Goal: Task Accomplishment & Management: Manage account settings

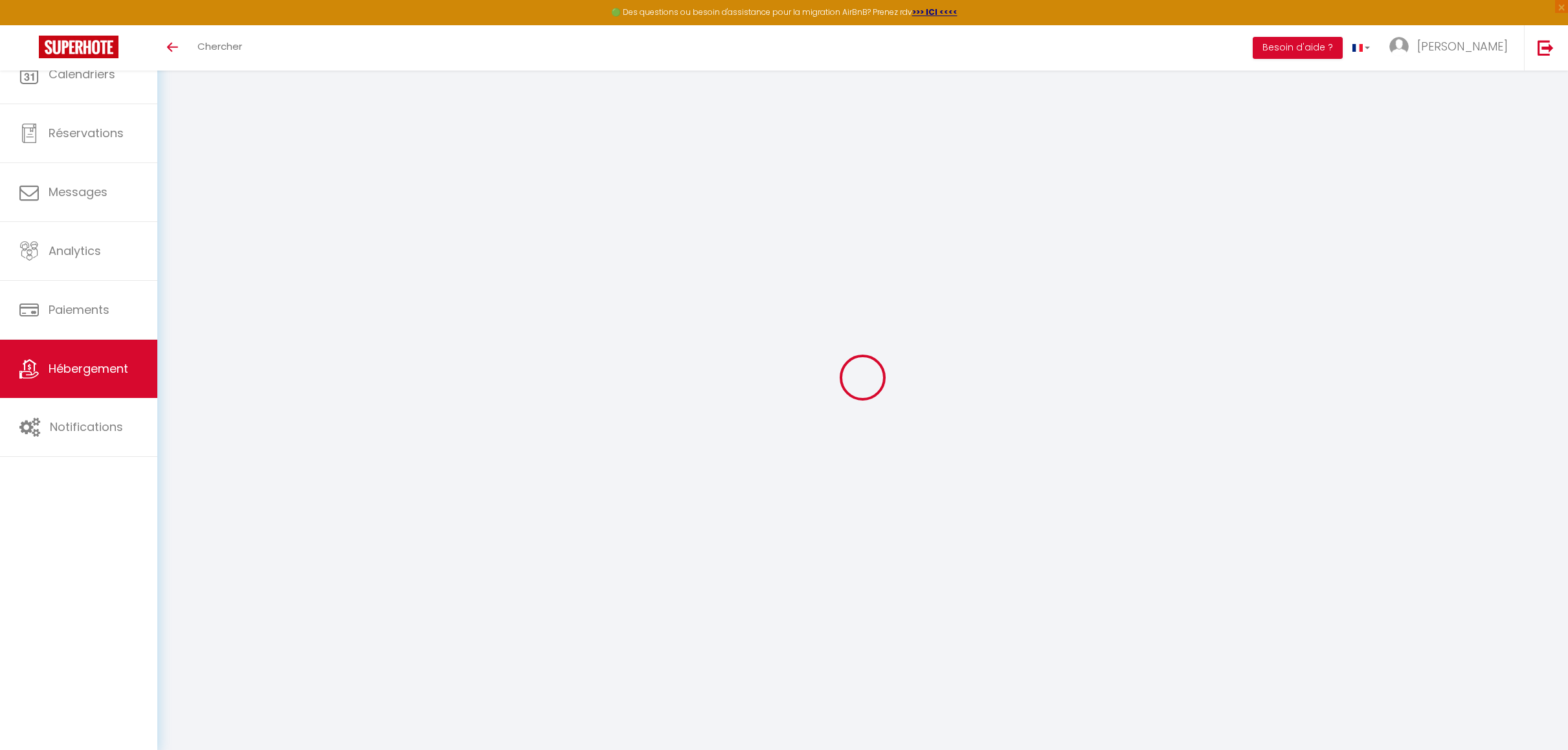
select select "houses"
select select "2"
select select "1"
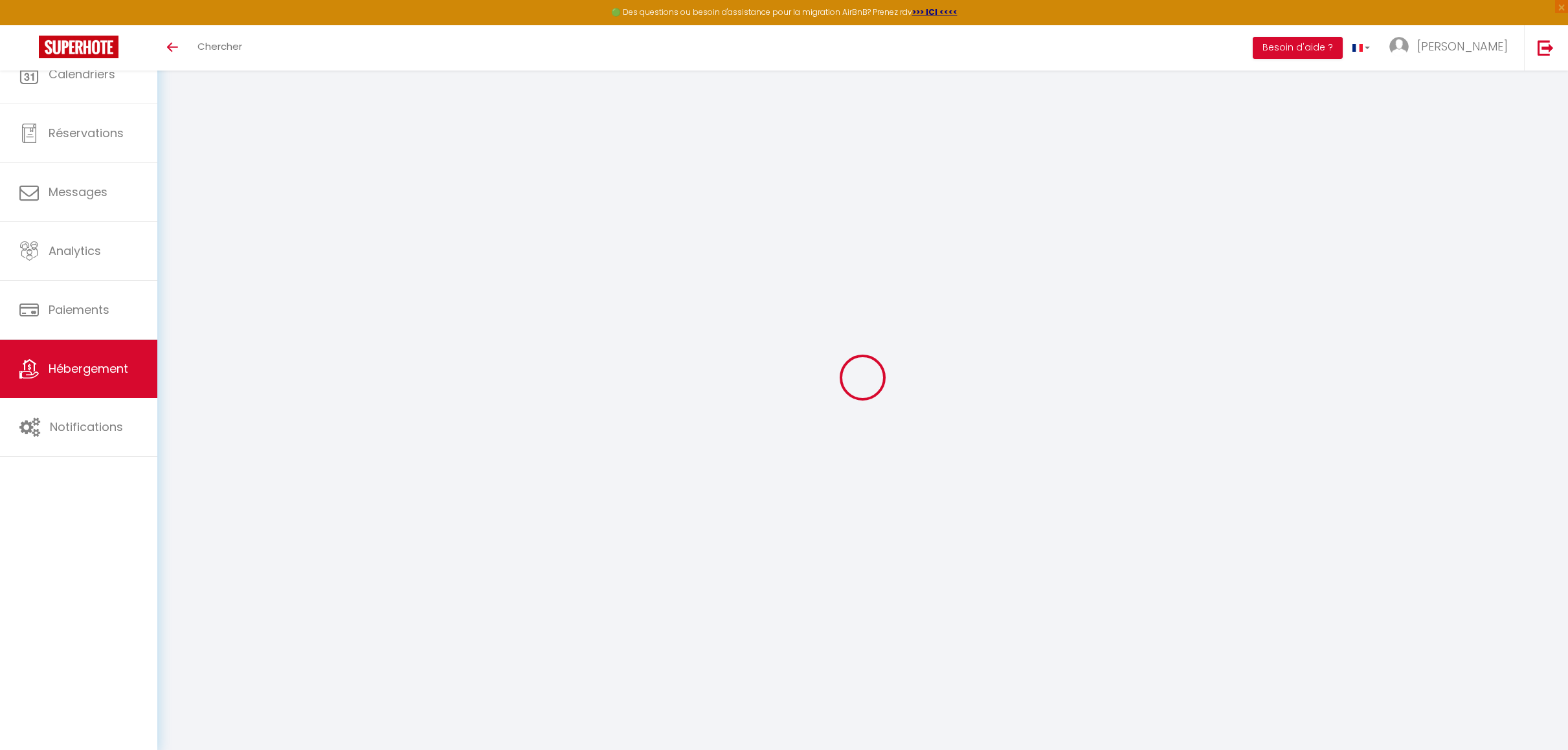
select select "15:00"
select select "23:45"
select select "12:00"
select select "30"
select select "120"
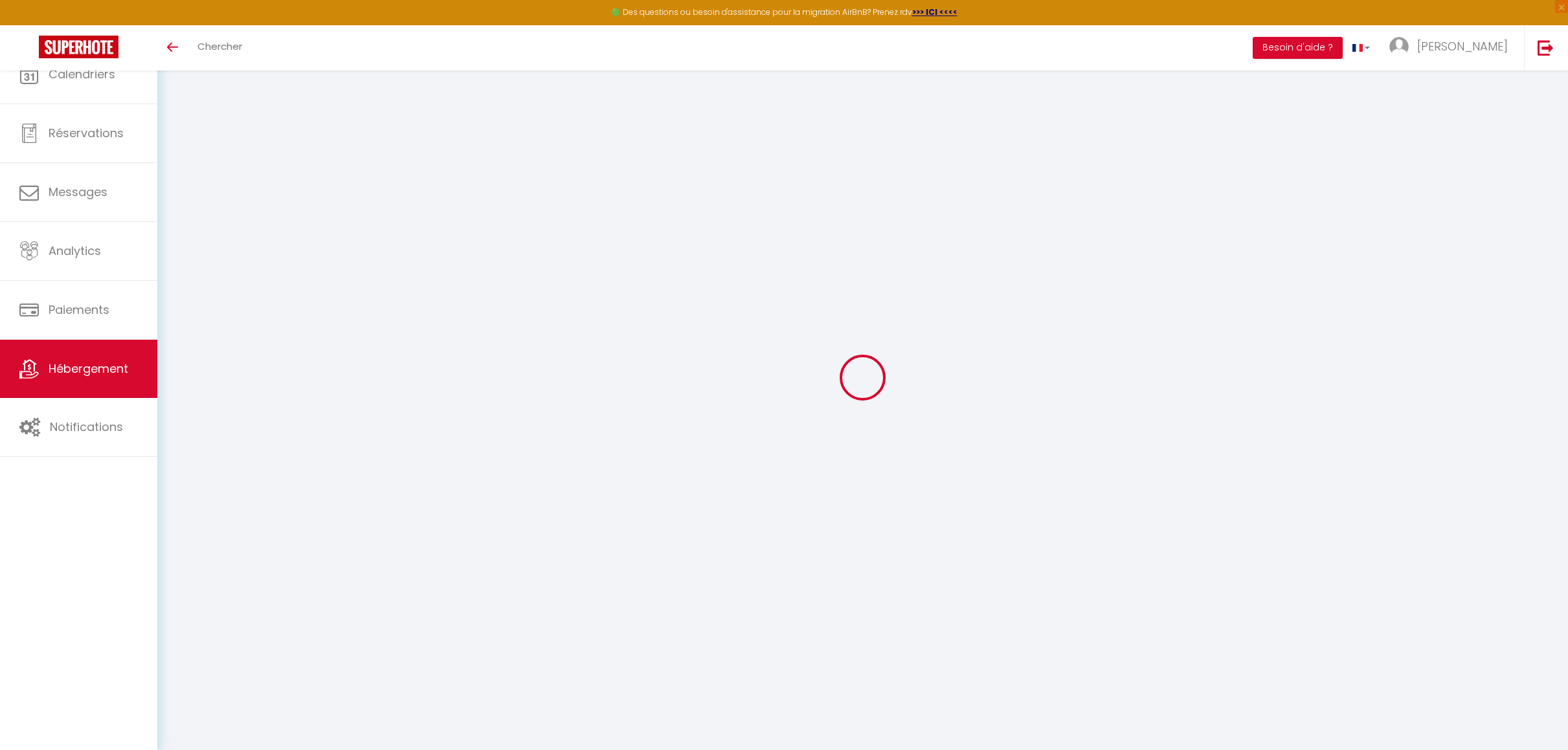
select select "20:00"
select select "28"
select select
checkbox input "false"
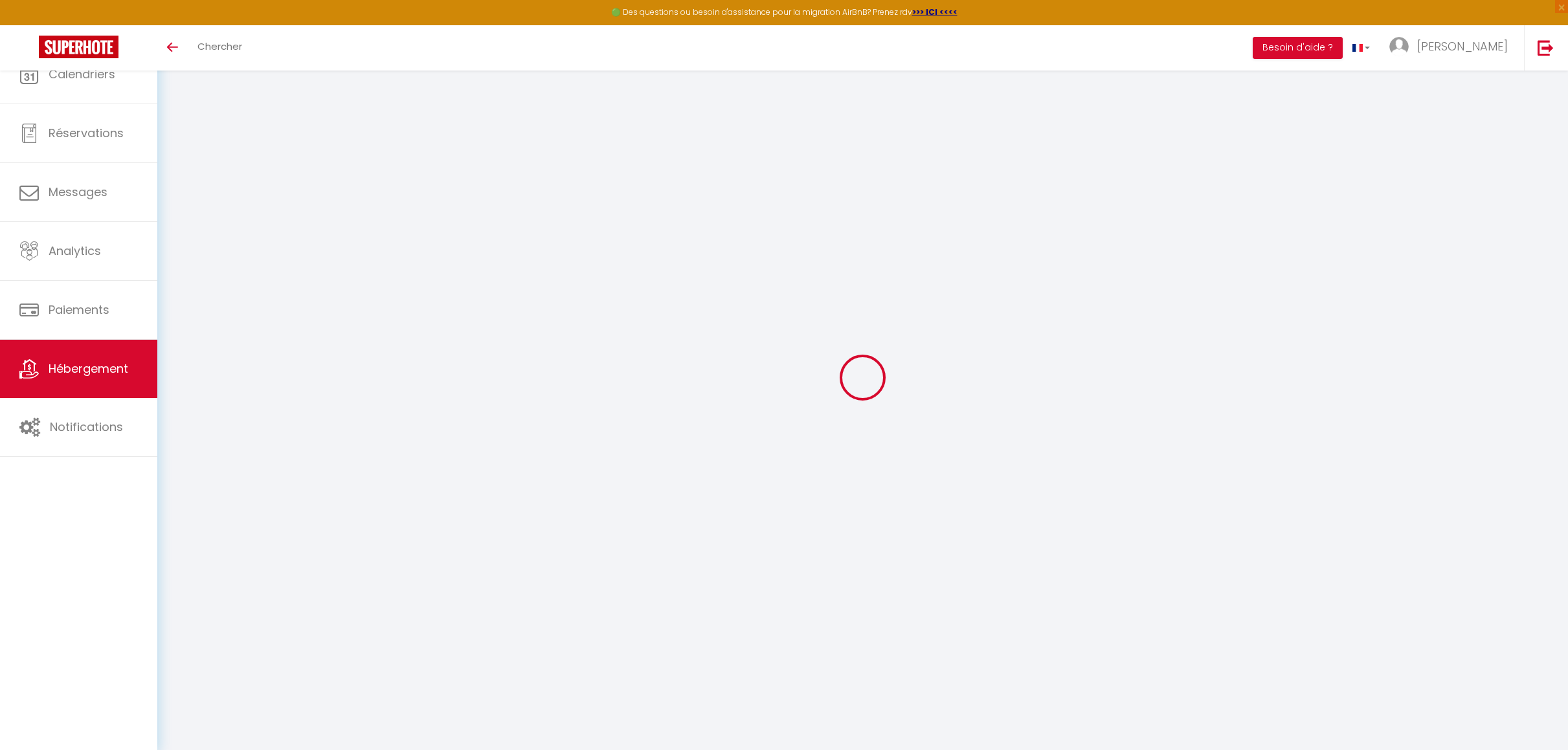
checkbox input "false"
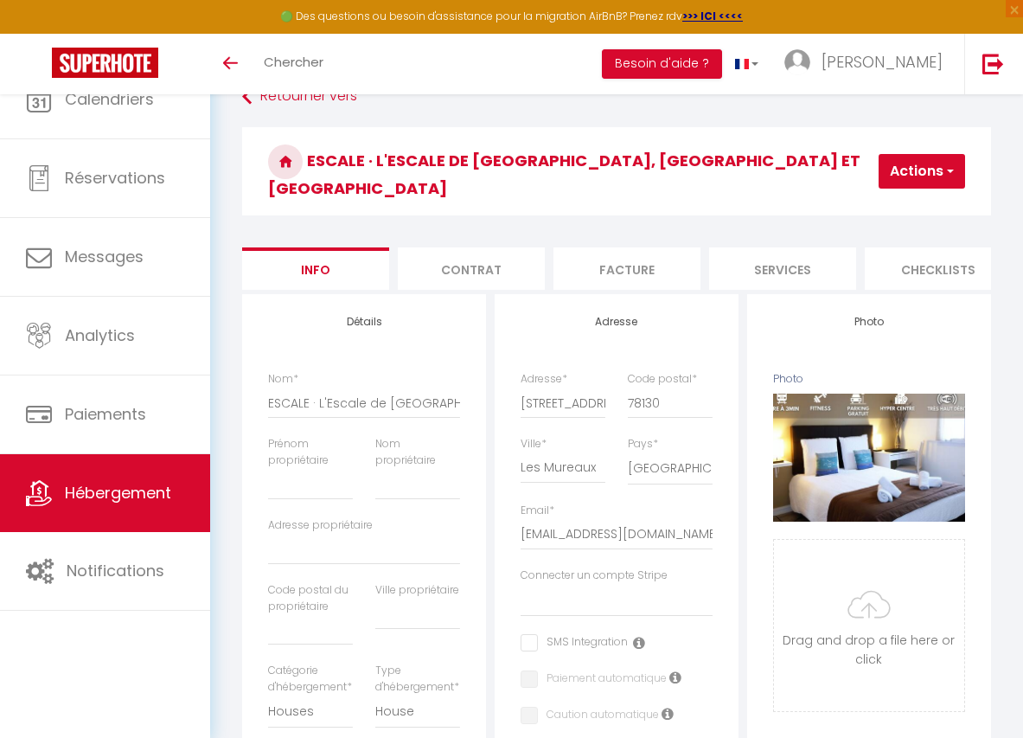
select select "houses"
select select "2"
select select "1"
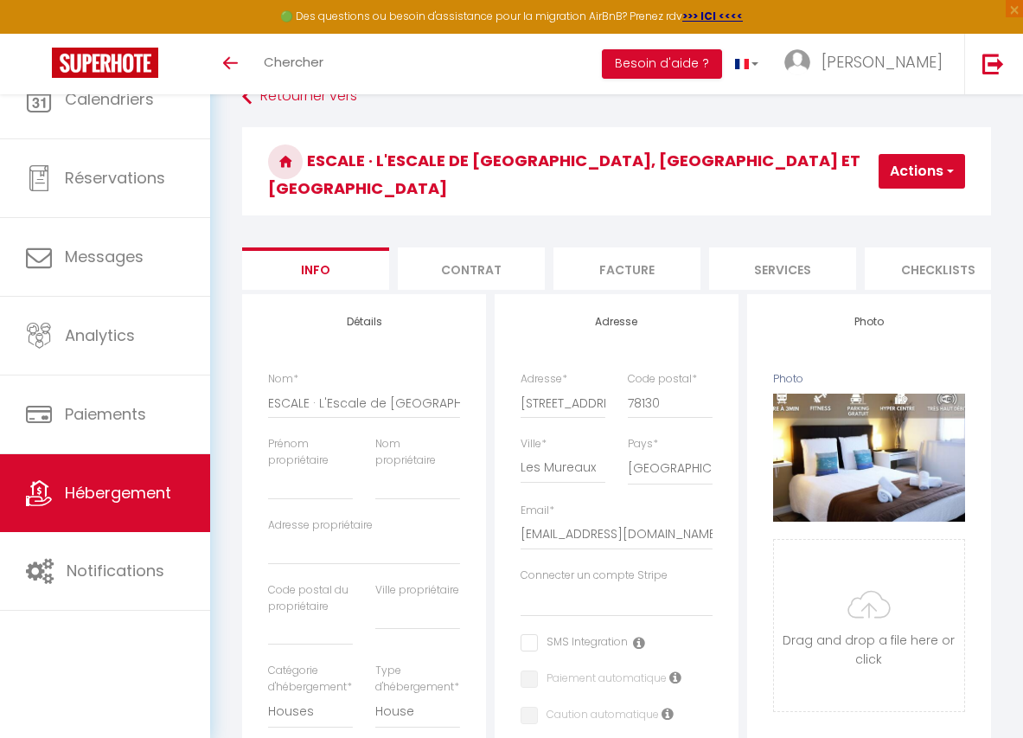
select select "15:00"
select select "23:45"
select select "12:00"
select select "30"
select select "120"
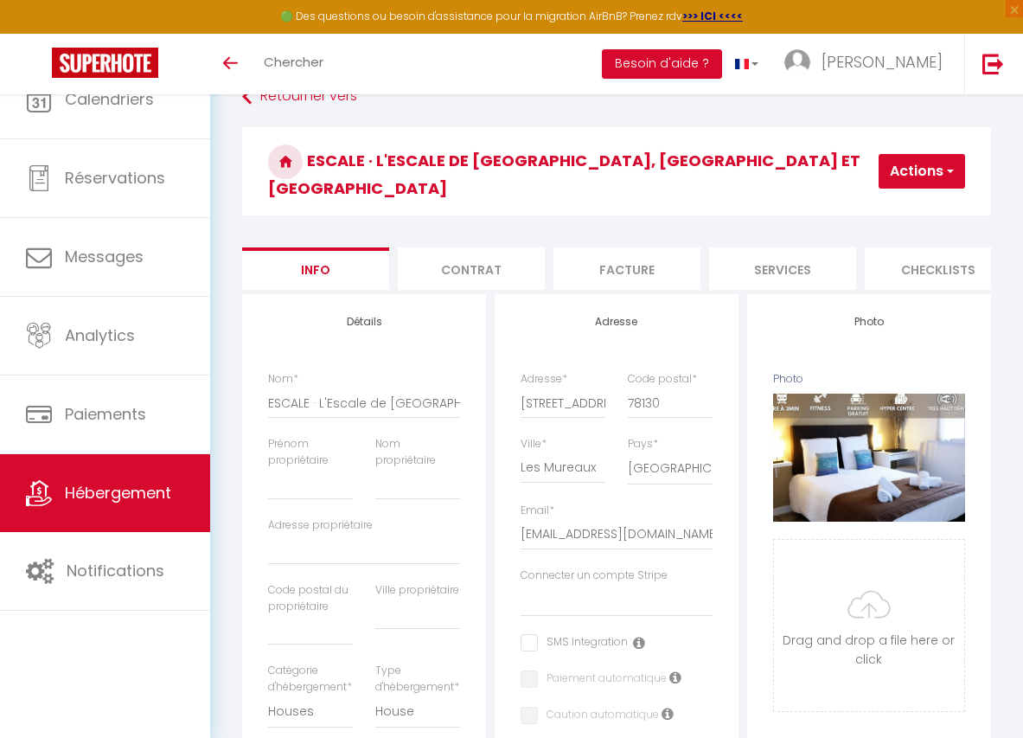
select select "20:00"
select select "28"
select select
checkbox input "false"
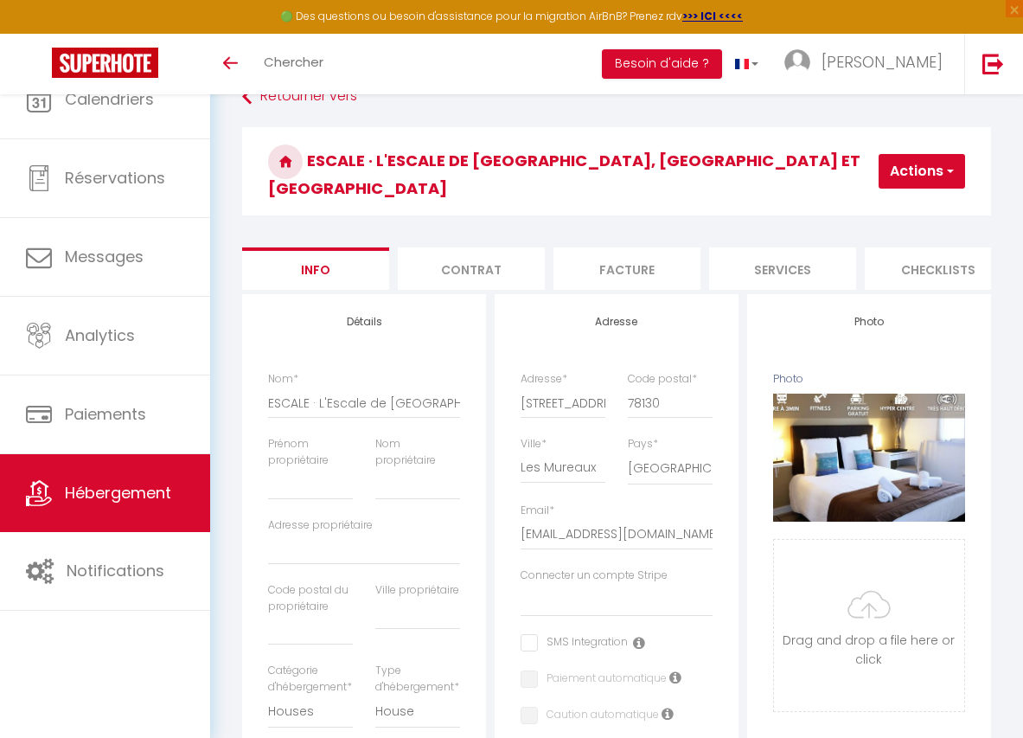
checkbox input "false"
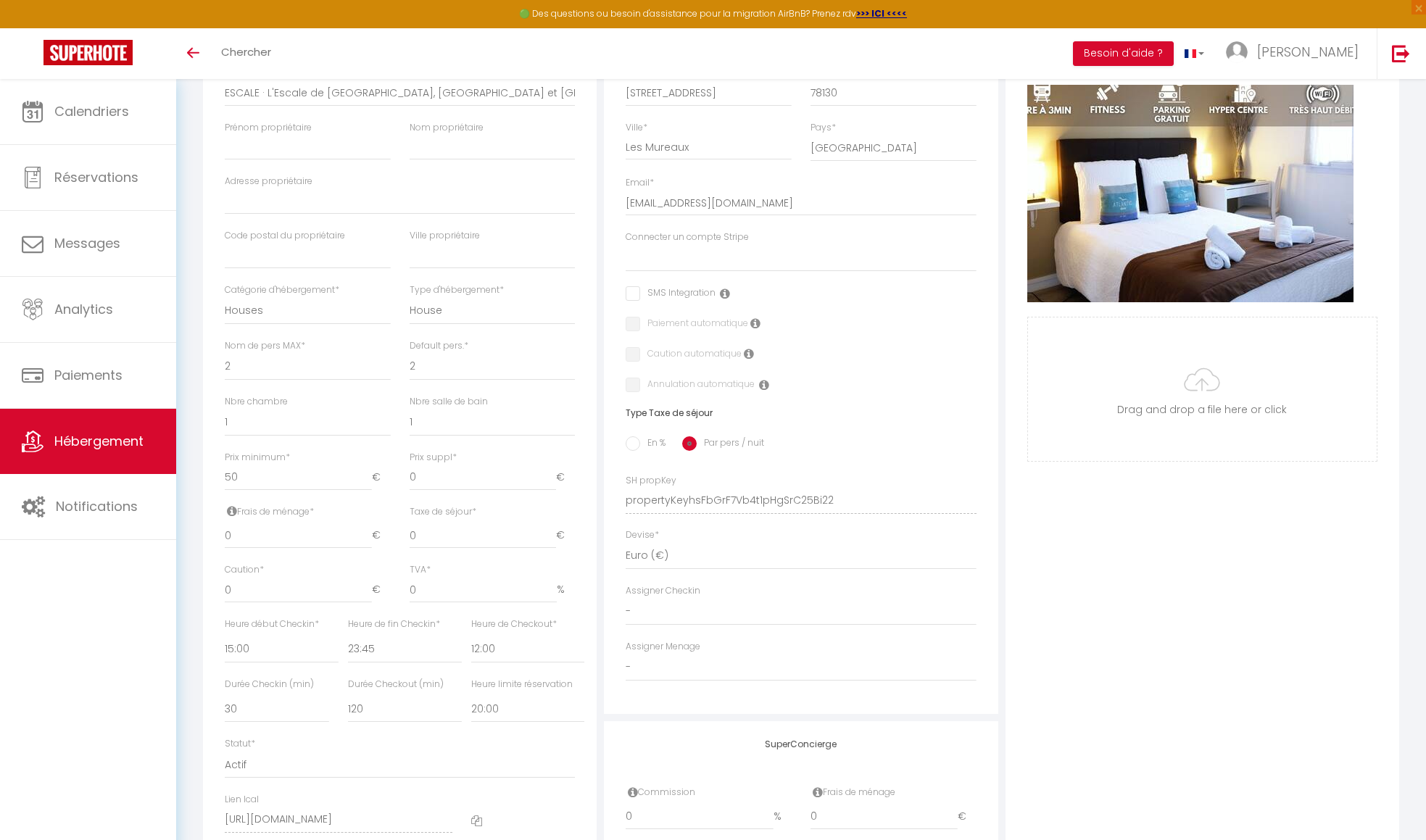
scroll to position [290, 0]
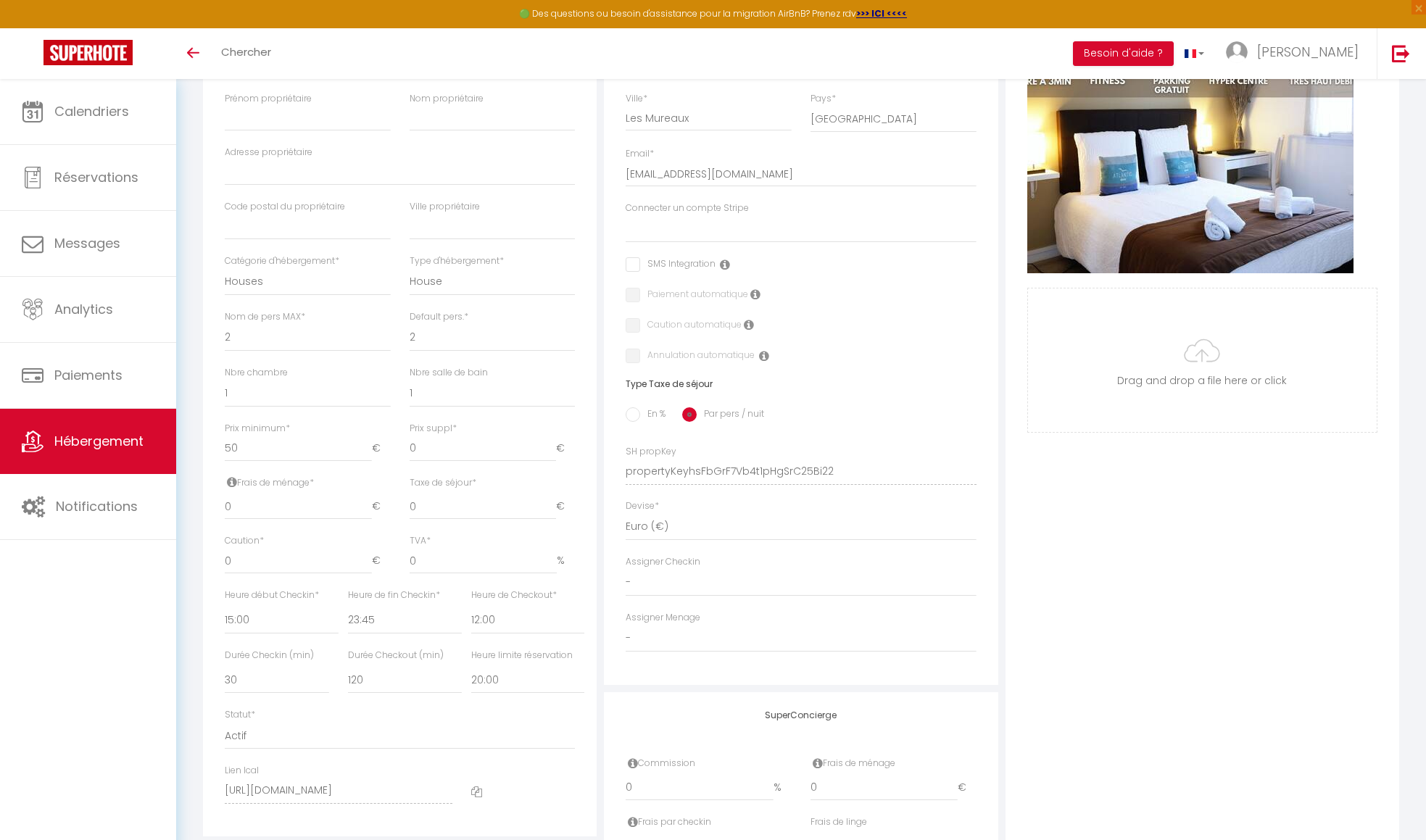
click at [635, 422] on input "En %" at bounding box center [632, 414] width 14 height 14
radio input "true"
select select
checkbox input "false"
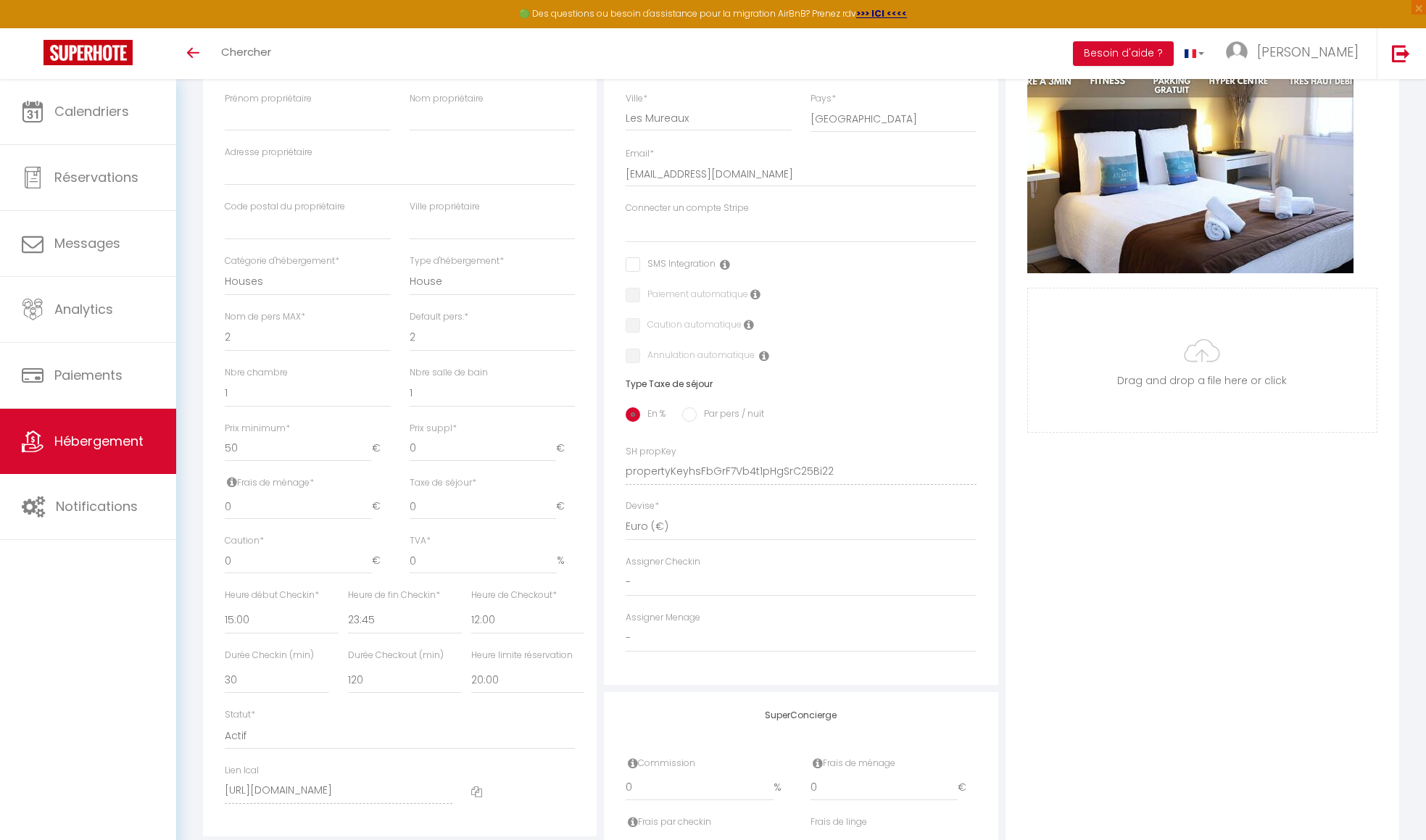
checkbox input "false"
click at [396, 516] on input "0" at bounding box center [400, 506] width 105 height 26
select select
checkbox input "false"
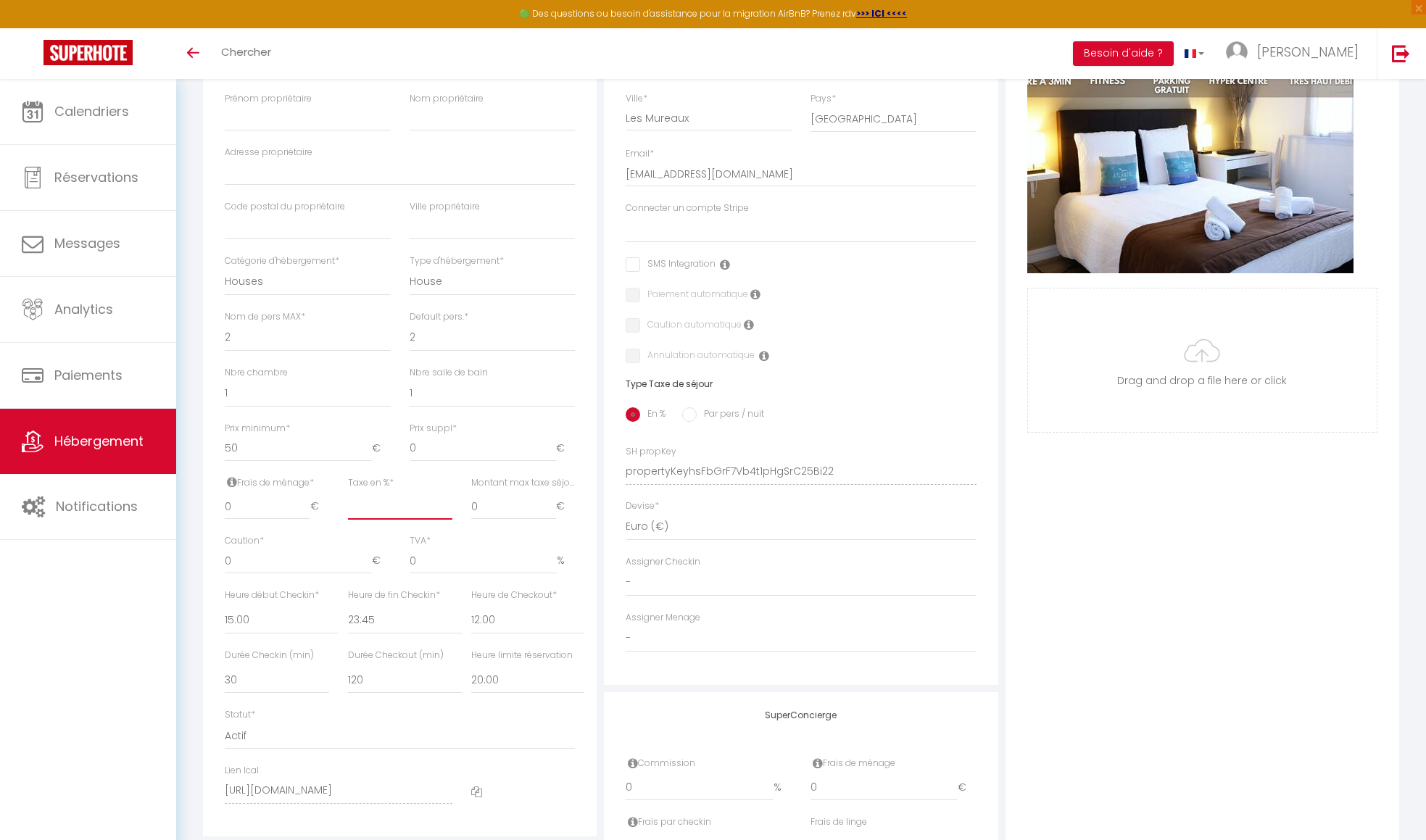
checkbox input "false"
type input "1"
select select
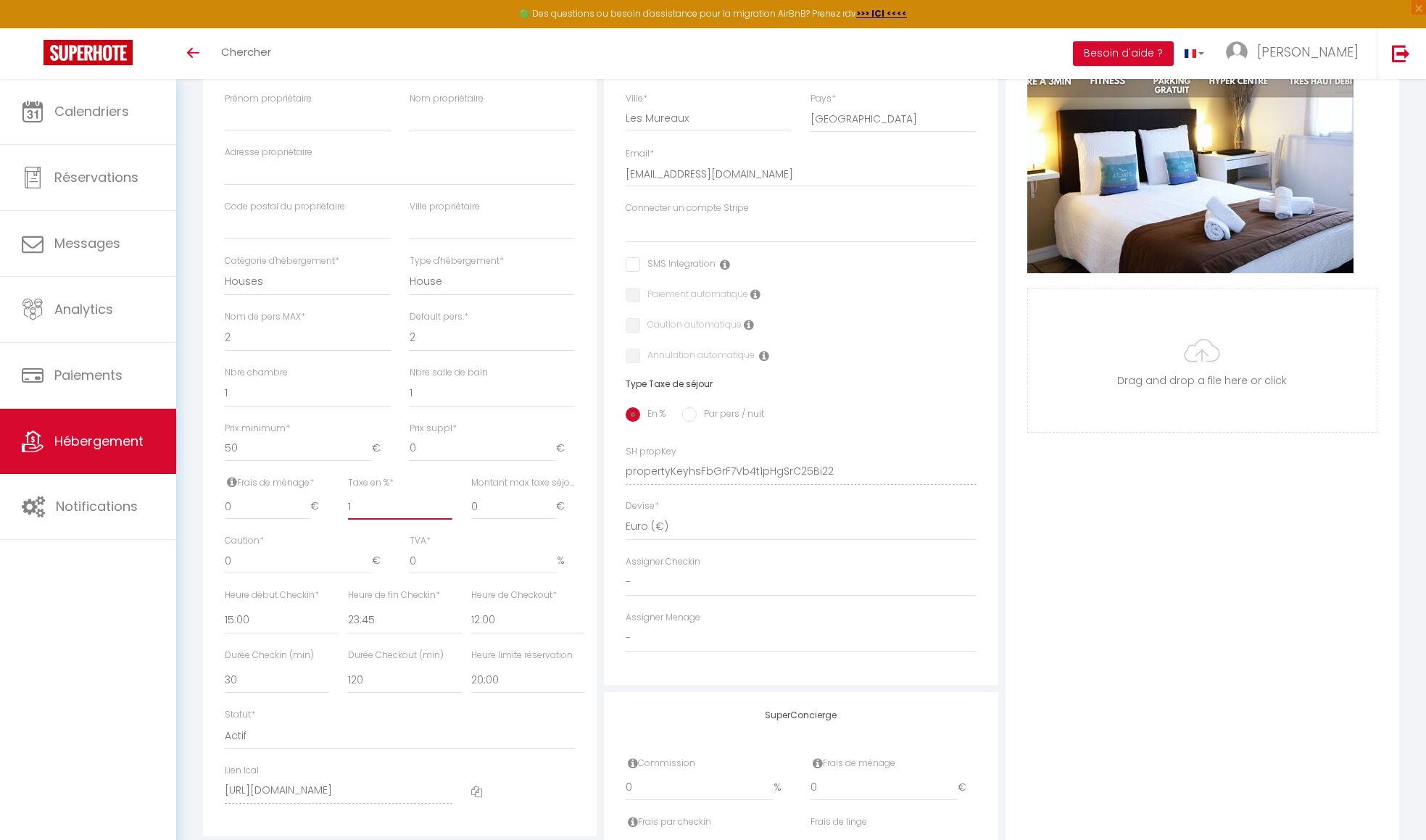
checkbox input "false"
type input "16"
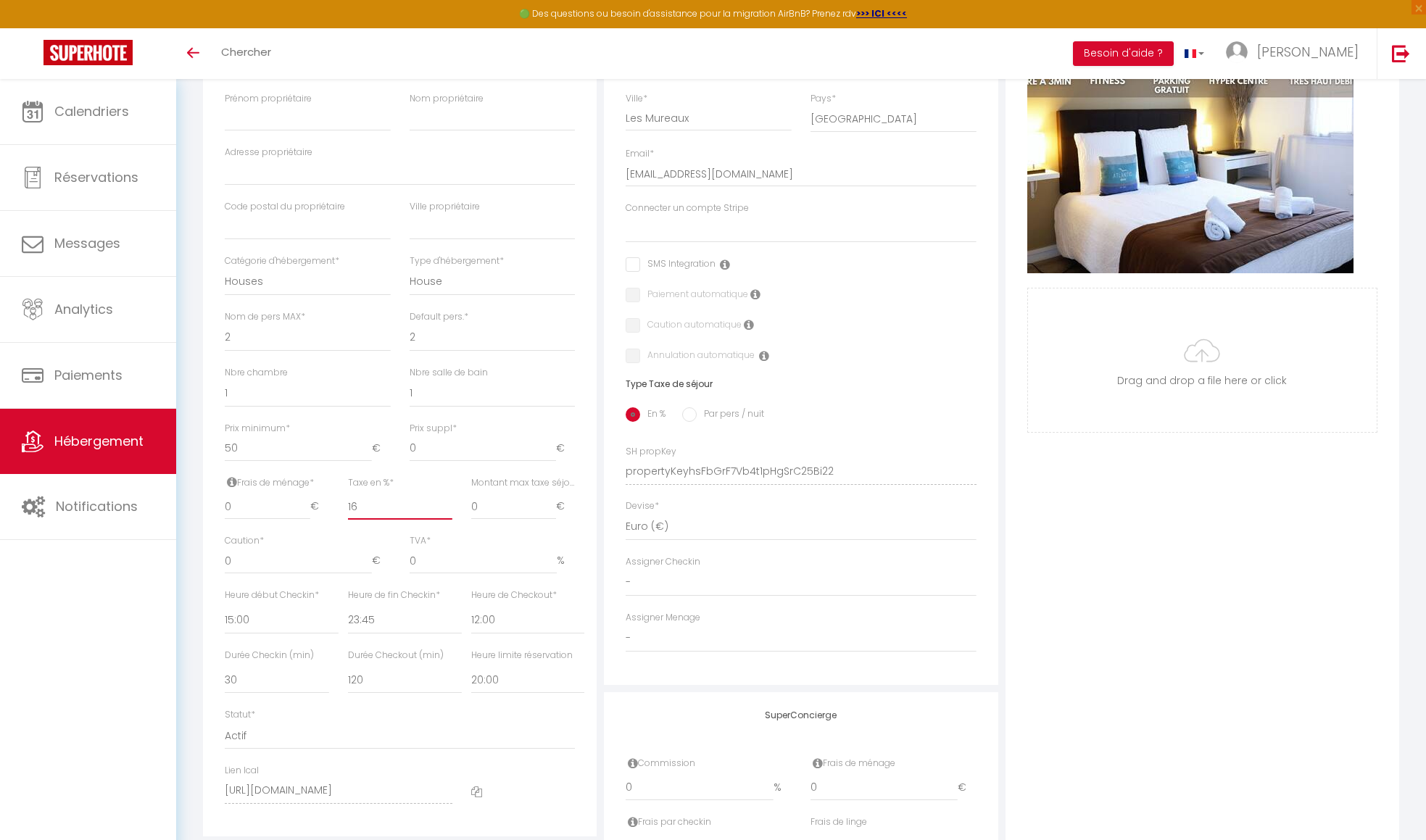
select select
checkbox input "false"
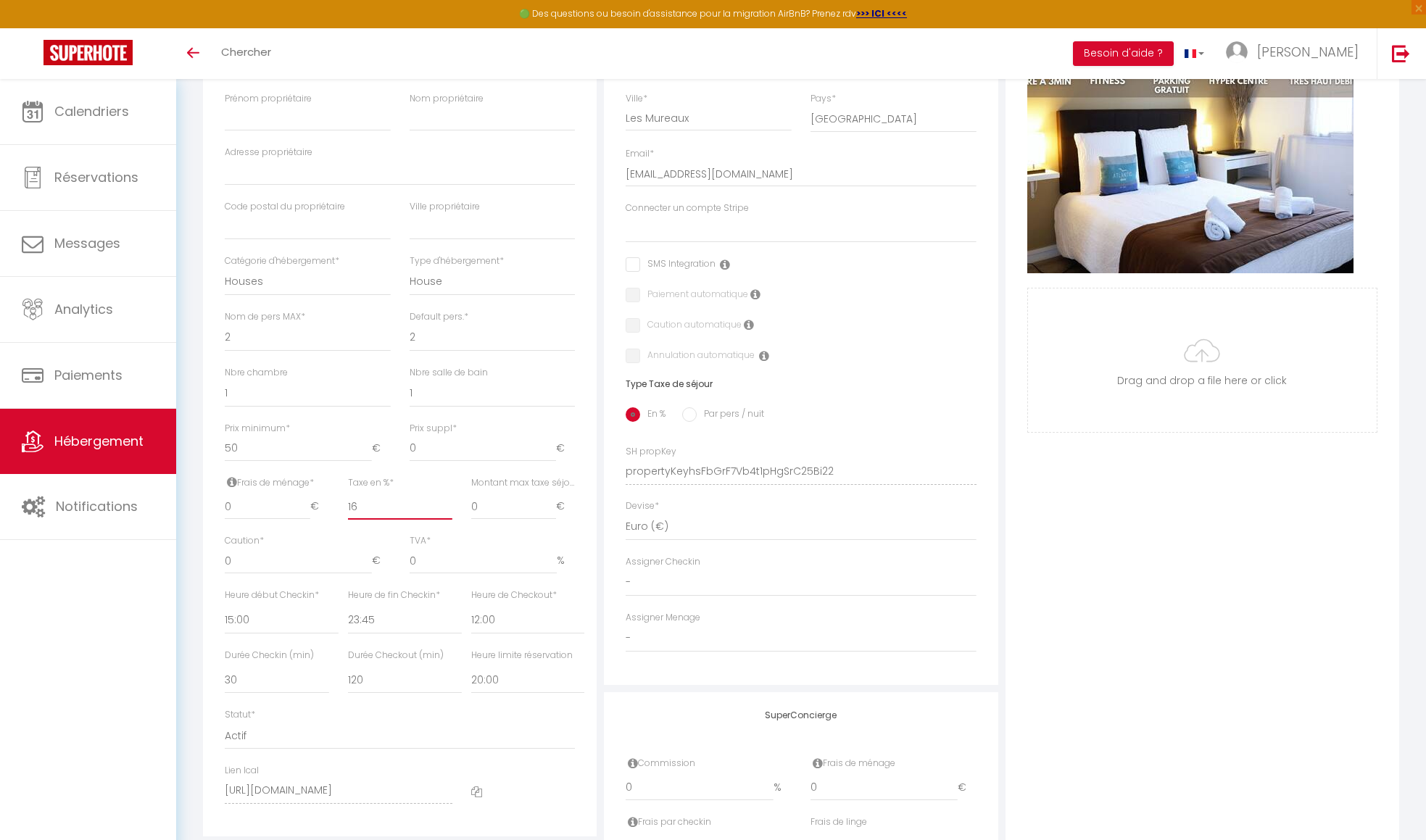
type input "16"
click at [284, 520] on input "0" at bounding box center [267, 506] width 86 height 26
select select
checkbox input "false"
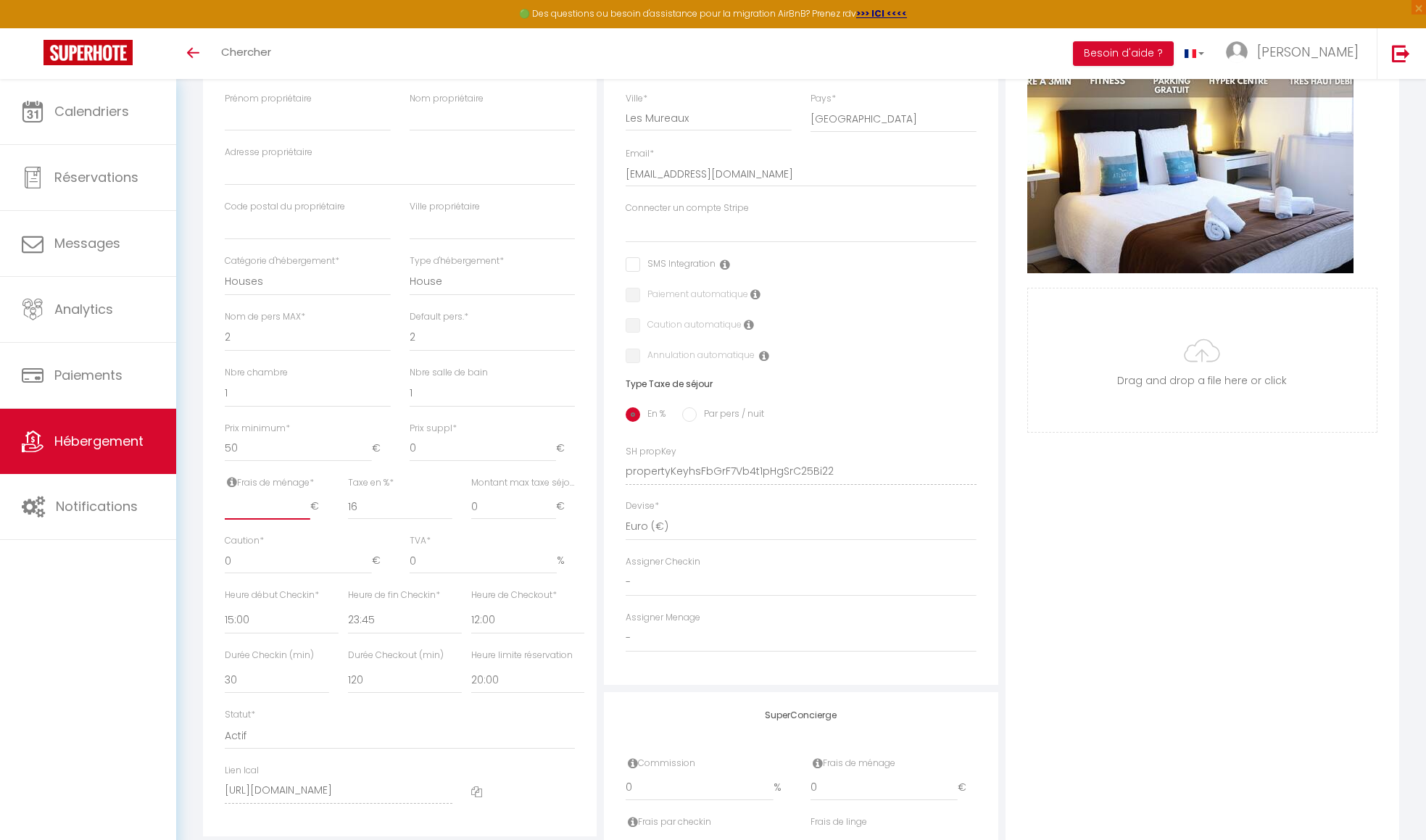
checkbox input "false"
type input "8"
select select
checkbox input "false"
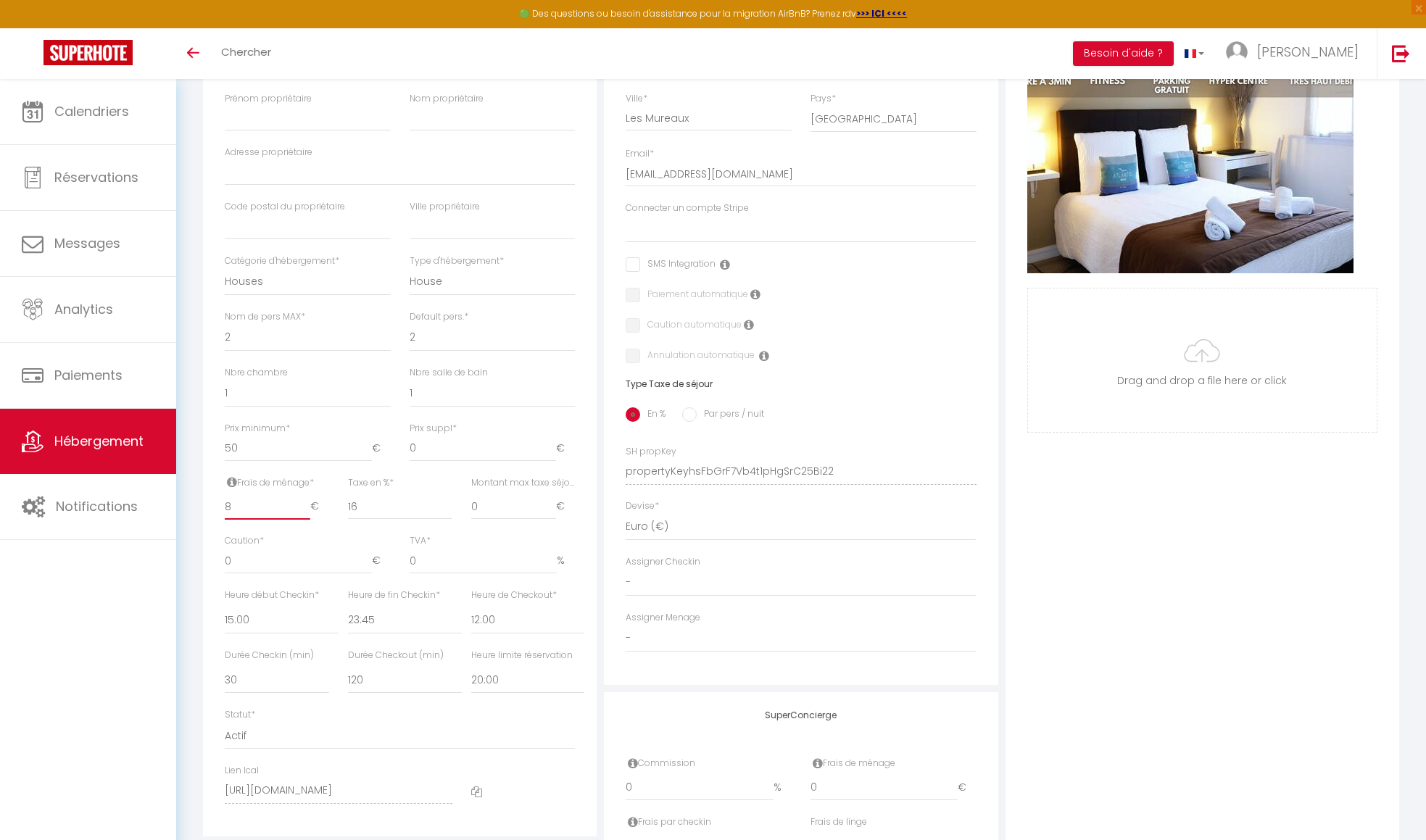
checkbox input "false"
type input "8"
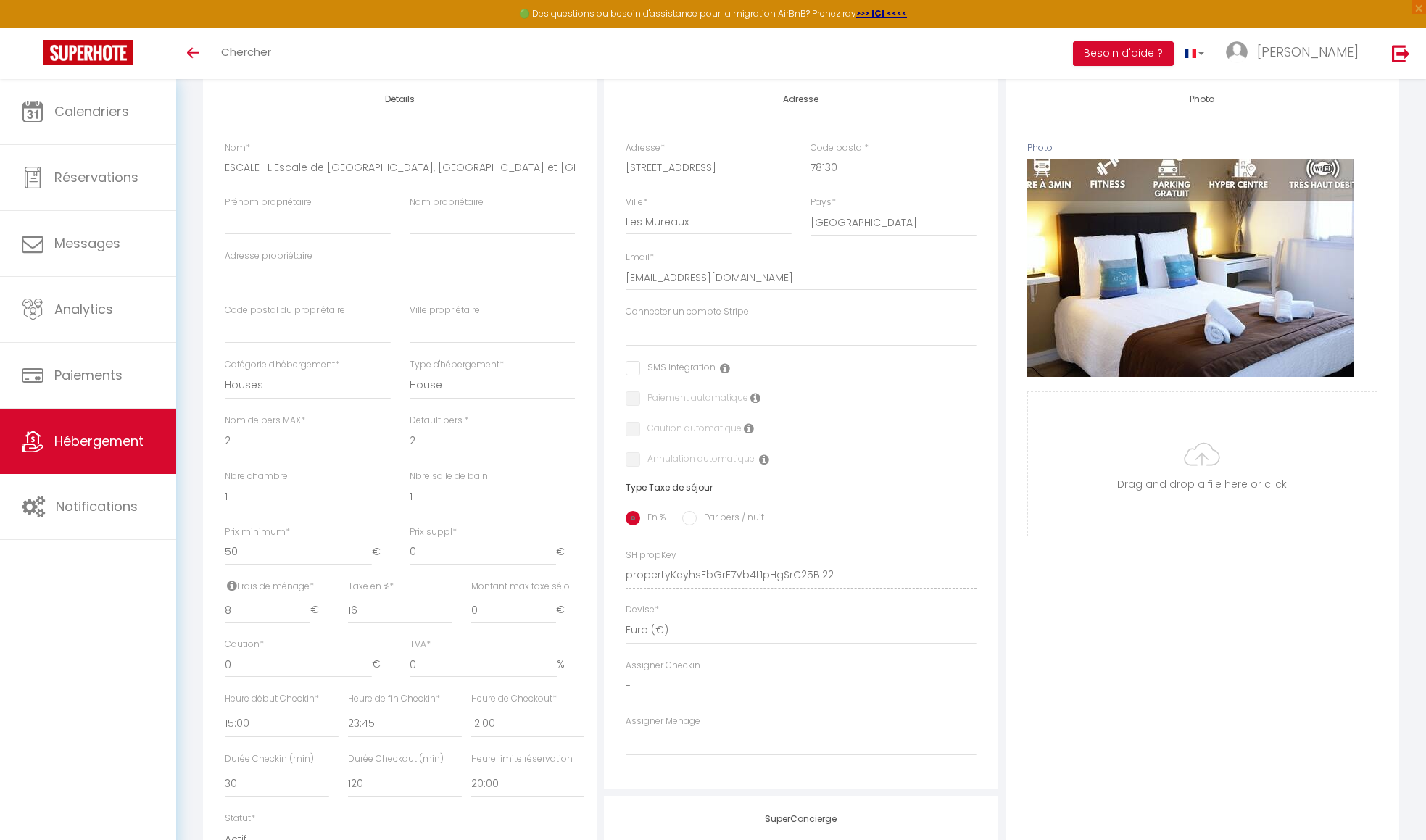
scroll to position [0, 0]
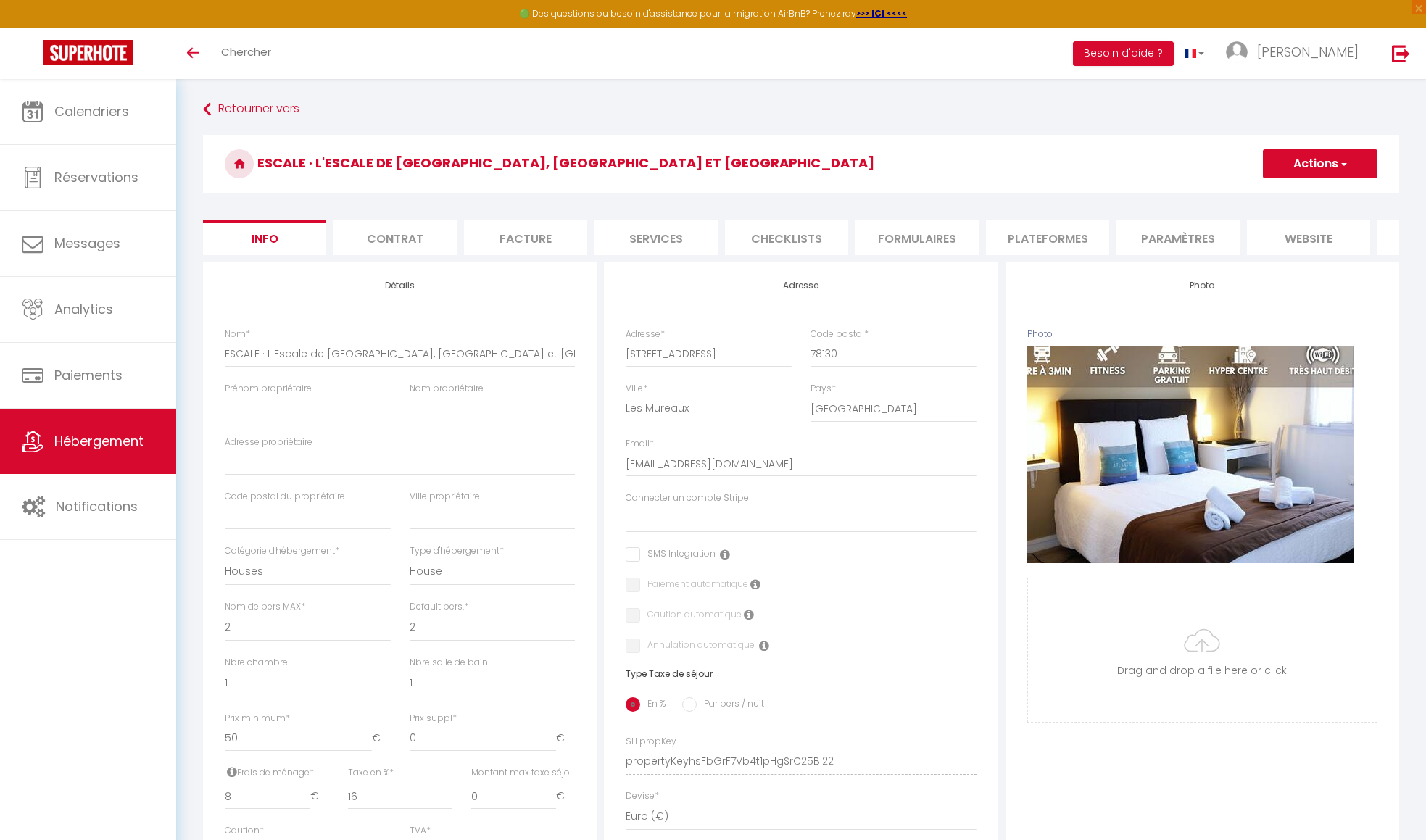
click at [857, 162] on button "Actions" at bounding box center [1320, 163] width 115 height 29
click at [857, 198] on input "Enregistrer" at bounding box center [1263, 195] width 54 height 14
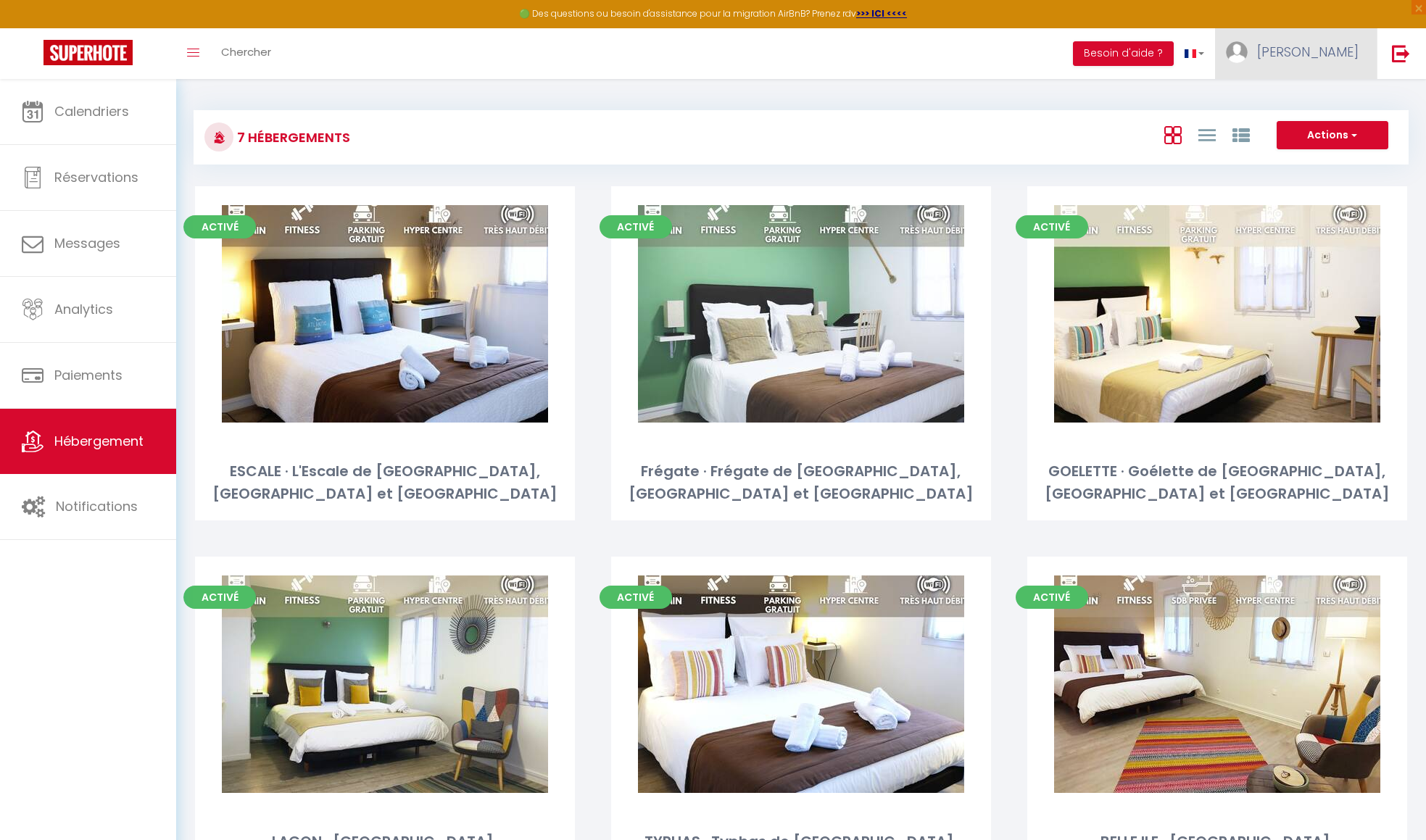
click at [857, 43] on span "[PERSON_NAME]" at bounding box center [1307, 52] width 101 height 18
click at [857, 94] on link "Paramètres" at bounding box center [1319, 100] width 107 height 24
select select "fr"
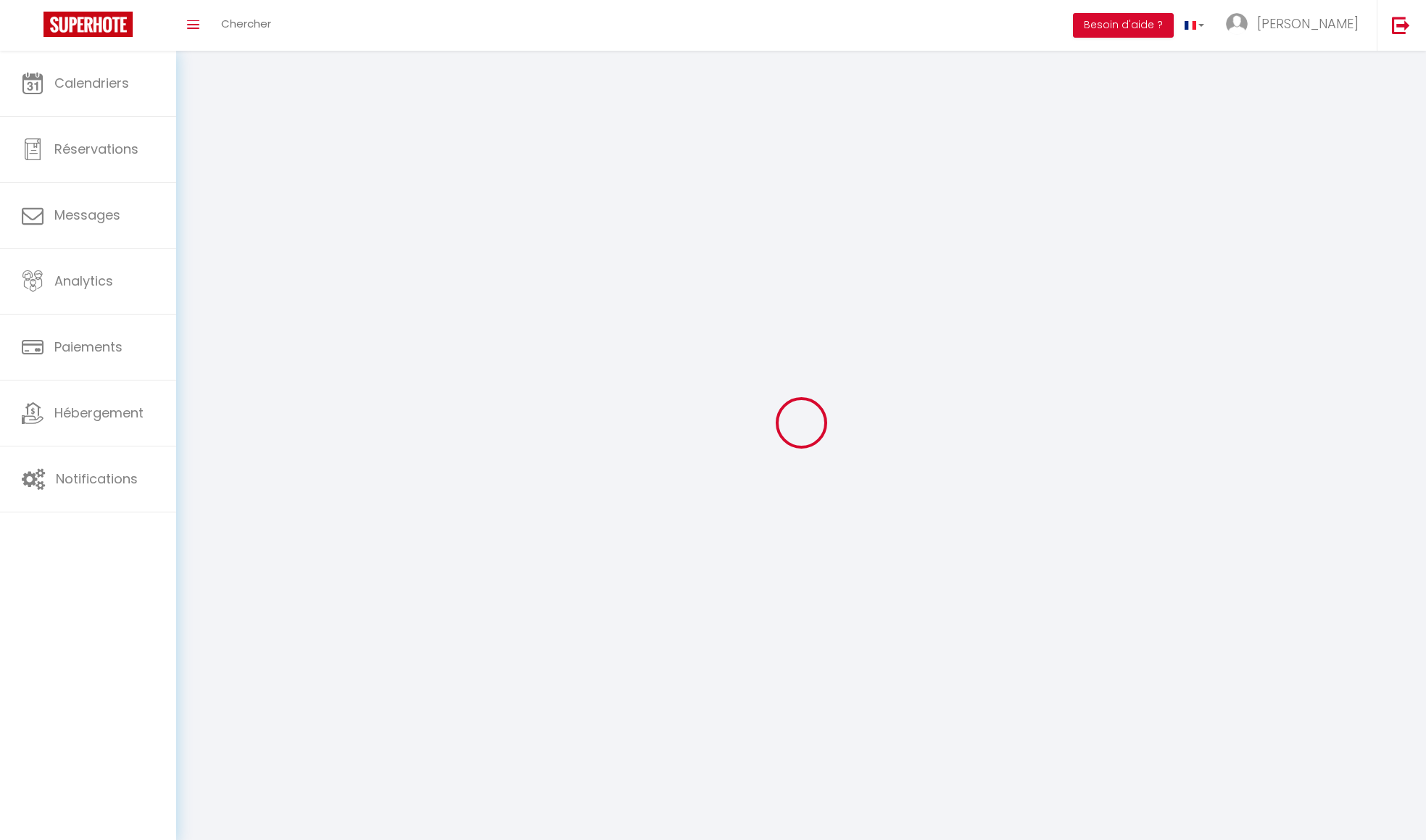
type input "[PERSON_NAME]"
type input "VAILLANT"
type input "[PHONE_NUMBER]"
type input "[STREET_ADDRESS]"
type input "78130"
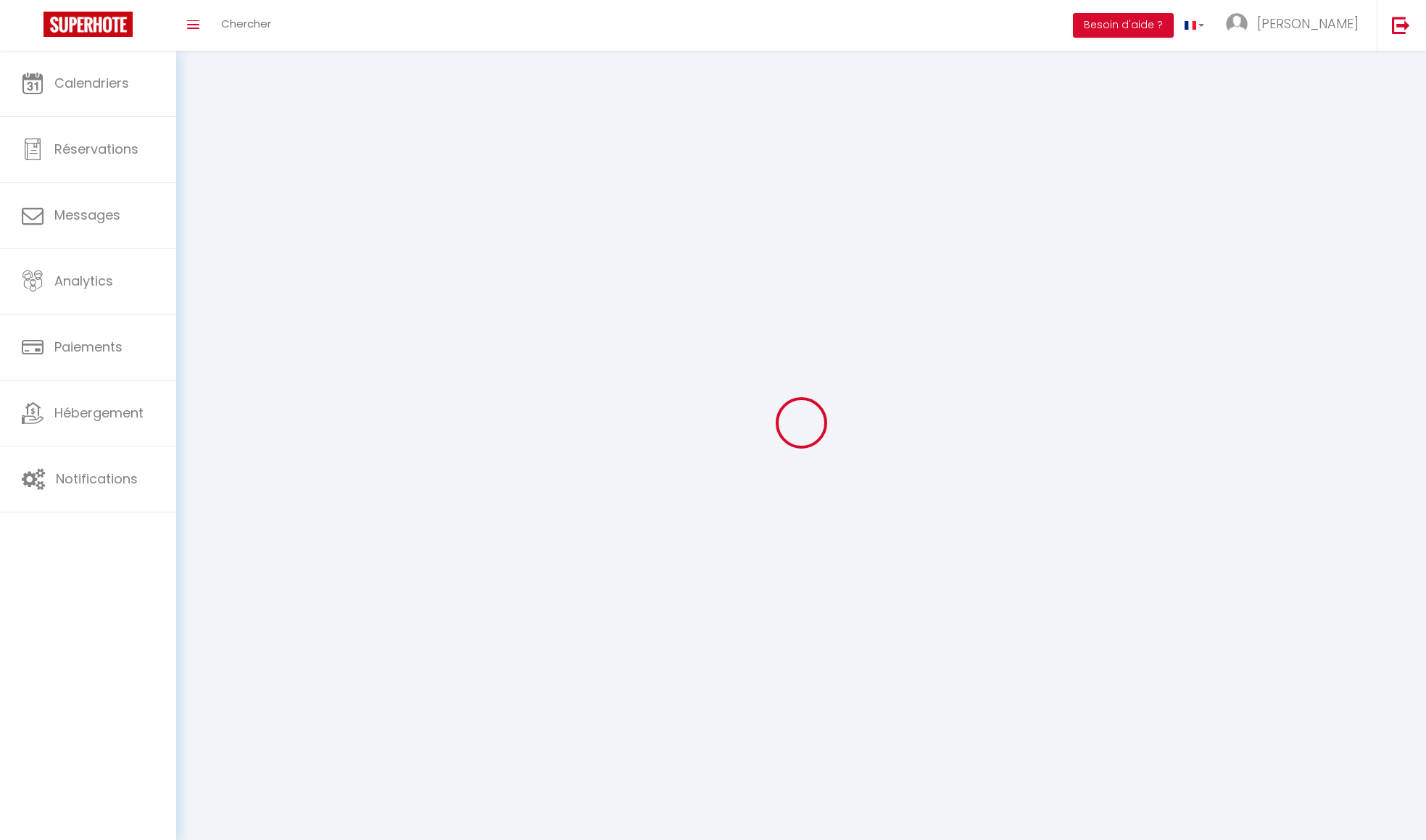
type input "LES MUREAUX"
type input "B4XAtio7mlKT34jx81aPMHrtU"
type input "psmjEP2kyRuU8rUEdxb647V54"
type input "[URL][DOMAIN_NAME]"
type input "B4XAtio7mlKT34jx81aPMHrtU"
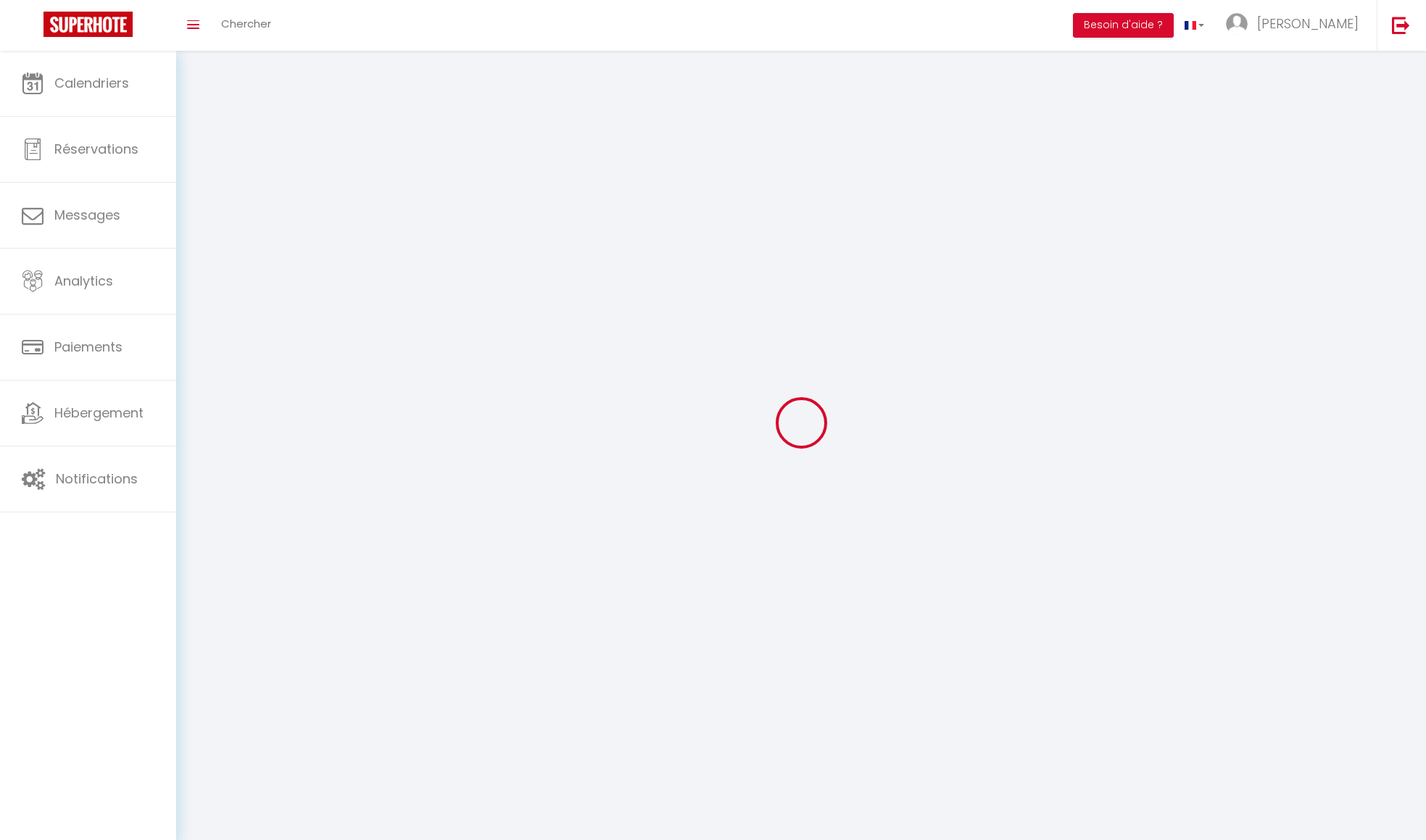
type input "psmjEP2kyRuU8rUEdxb647V54"
type input "[URL][DOMAIN_NAME]"
select select "28"
select select "fr"
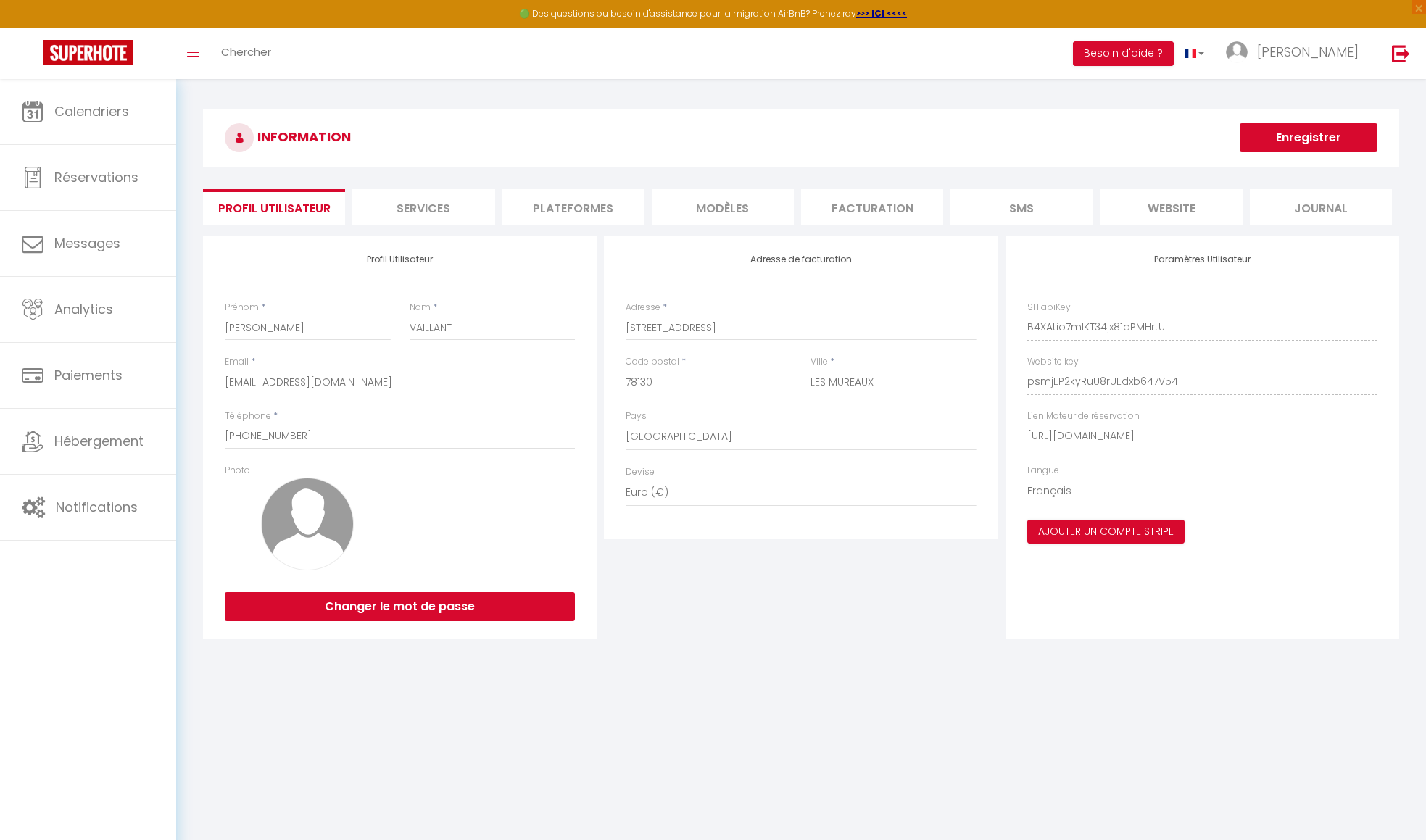
click at [597, 201] on li "Plateformes" at bounding box center [573, 207] width 142 height 35
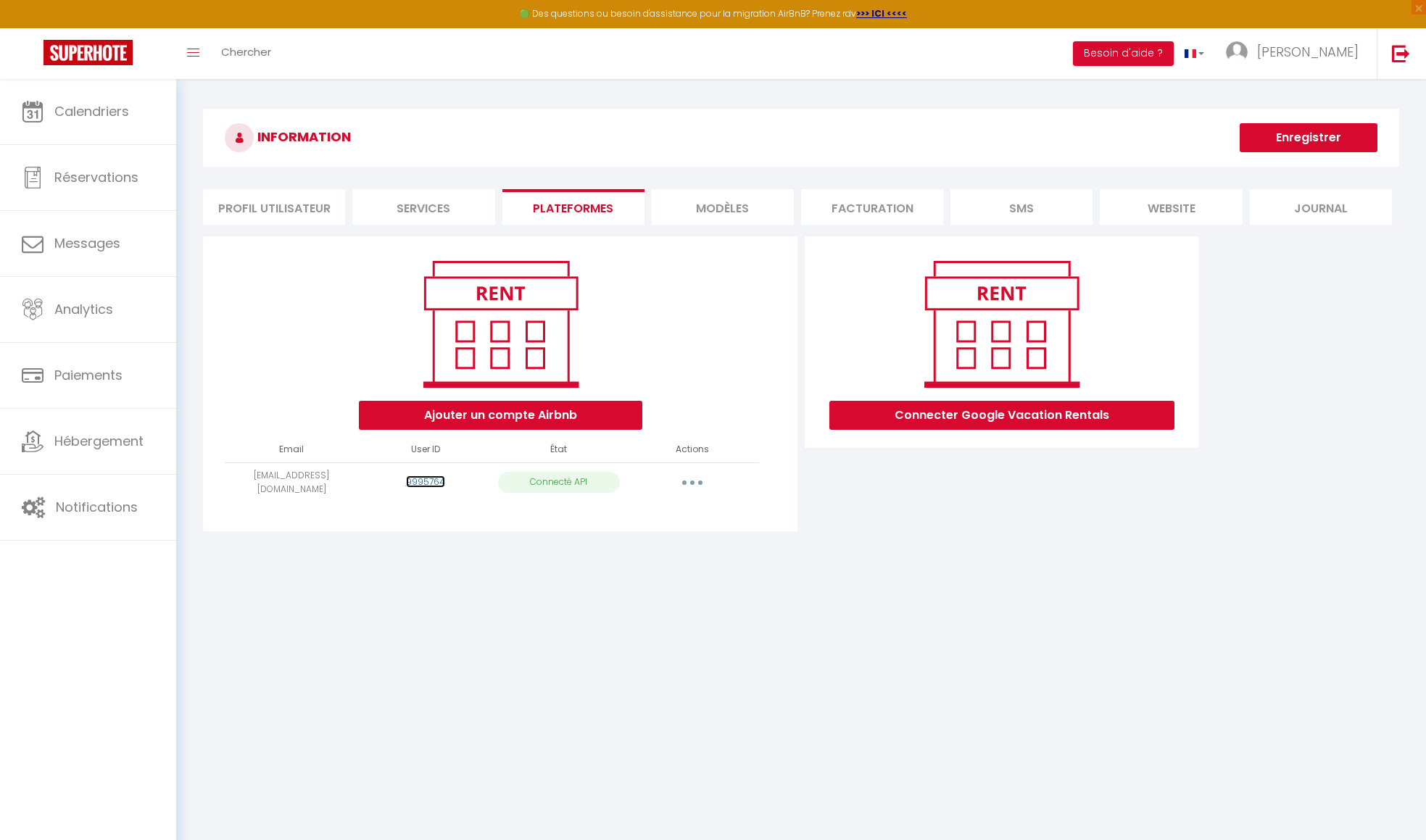
click at [430, 484] on link "9995764" at bounding box center [425, 481] width 39 height 13
click at [857, 203] on li "website" at bounding box center [1170, 207] width 142 height 35
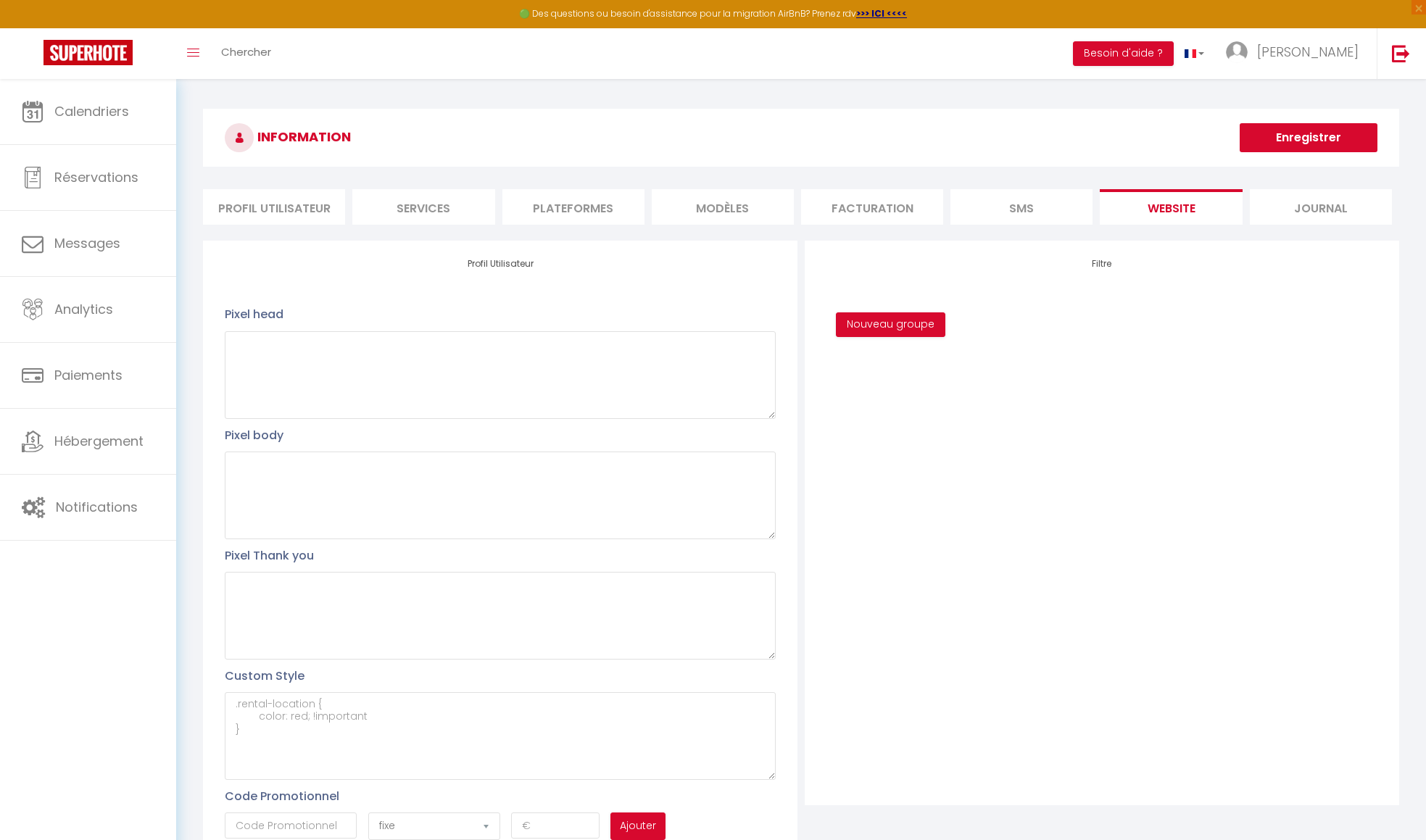
click at [857, 458] on div "Filtre Nouveau groupe" at bounding box center [1102, 523] width 594 height 565
click at [143, 454] on link "Hébergement" at bounding box center [88, 442] width 176 height 65
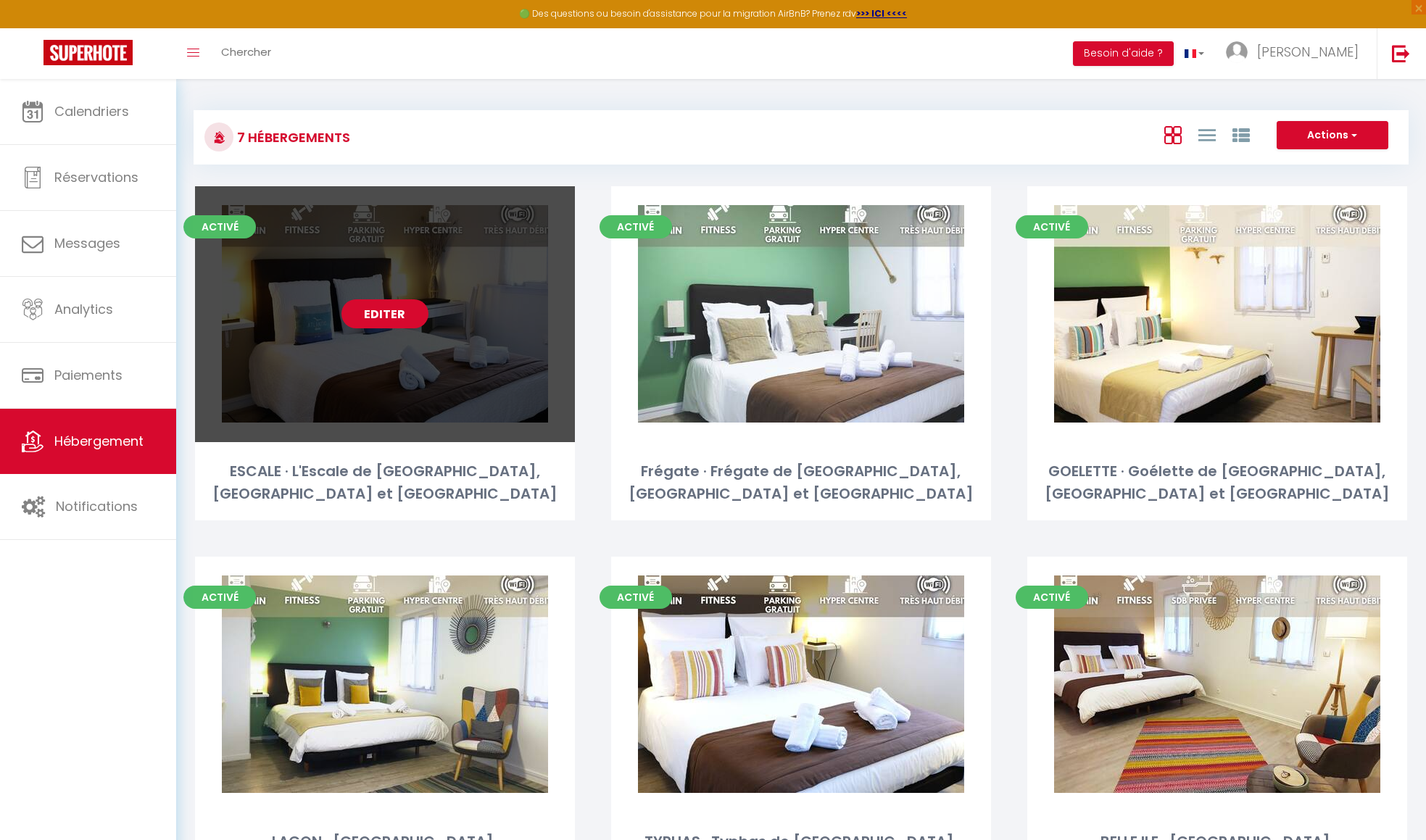
click at [393, 314] on link "Editer" at bounding box center [385, 314] width 87 height 29
click at [398, 324] on link "Editer" at bounding box center [385, 314] width 87 height 29
select select "3"
select select "2"
select select "1"
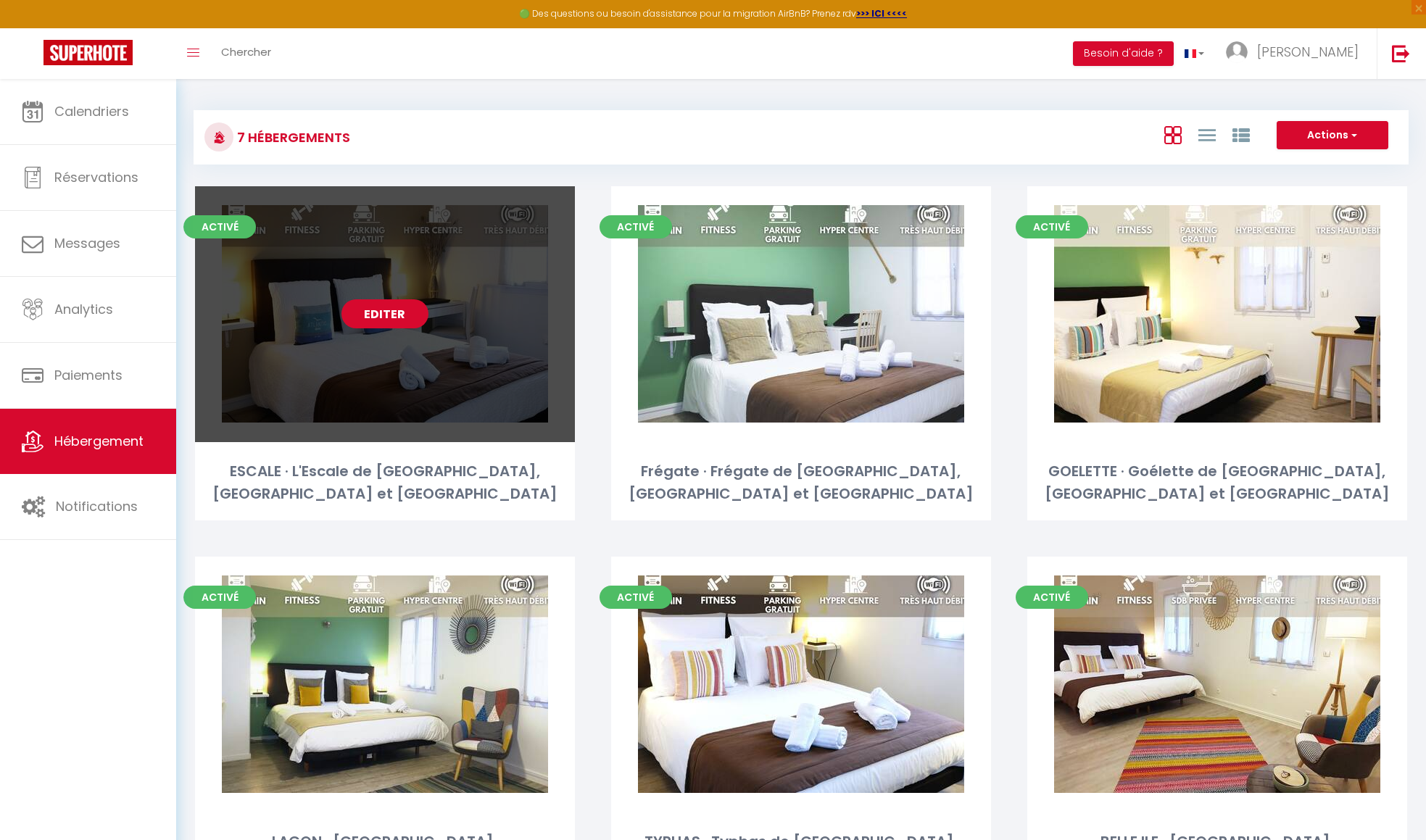
select select "1"
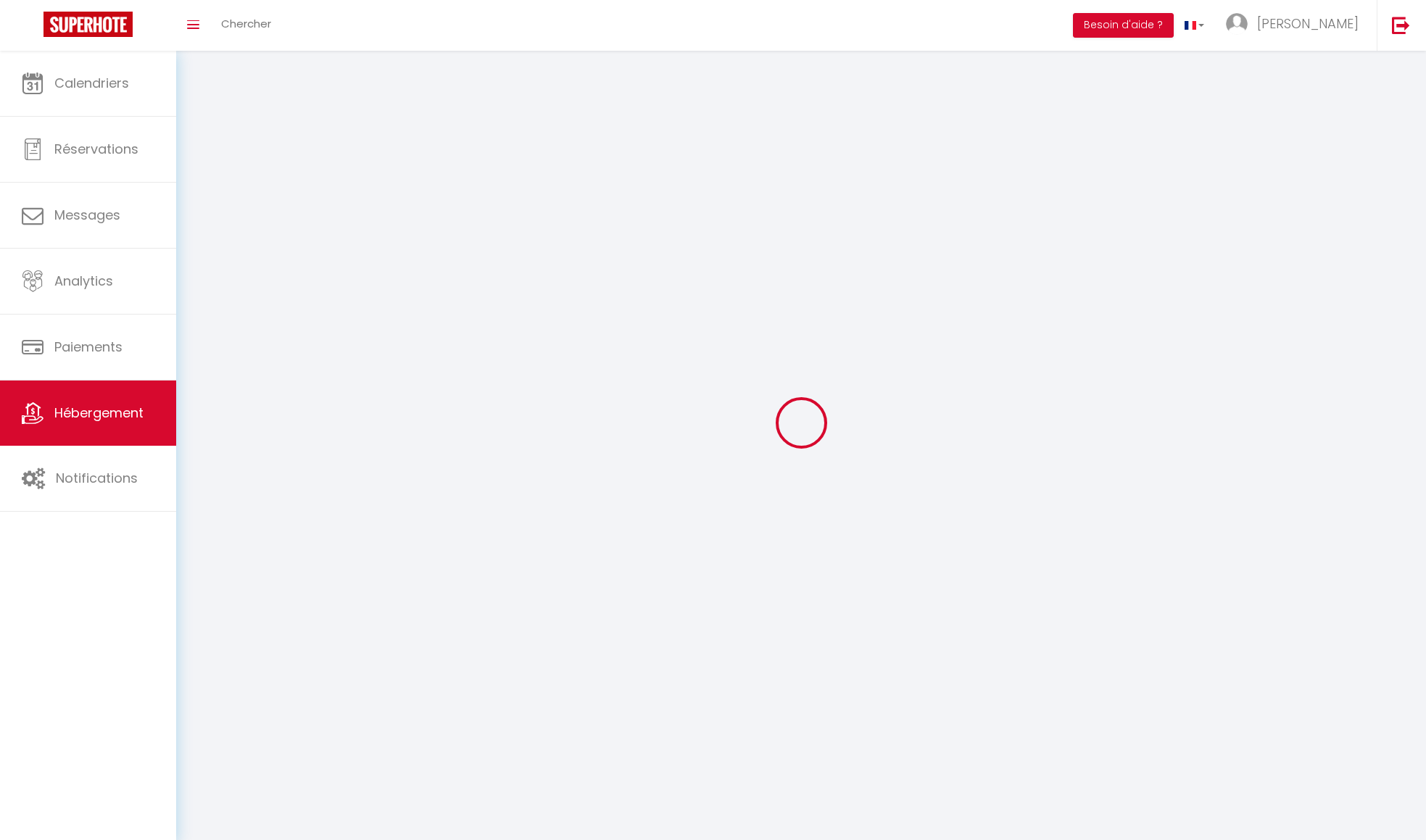
select select
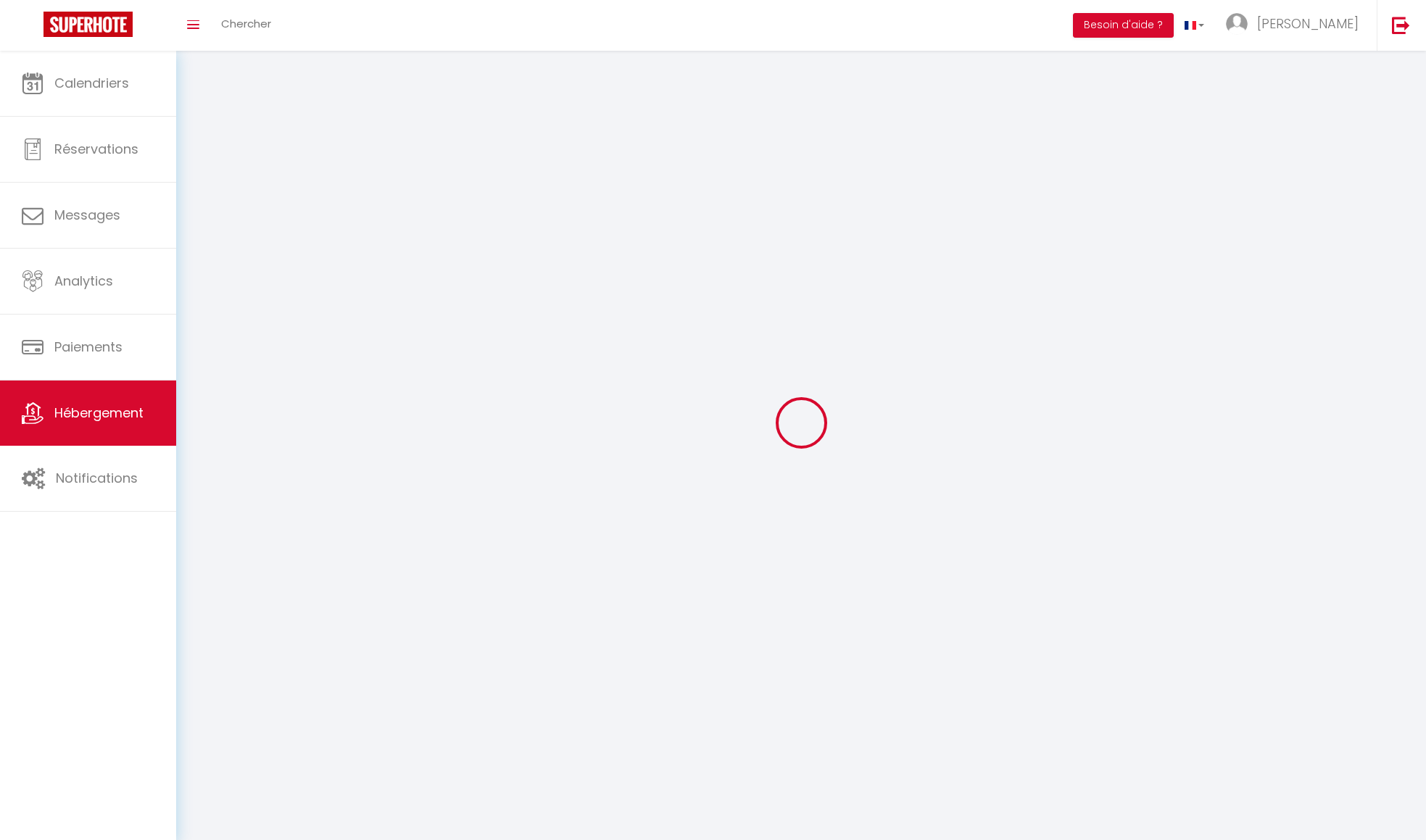
select select
checkbox input "false"
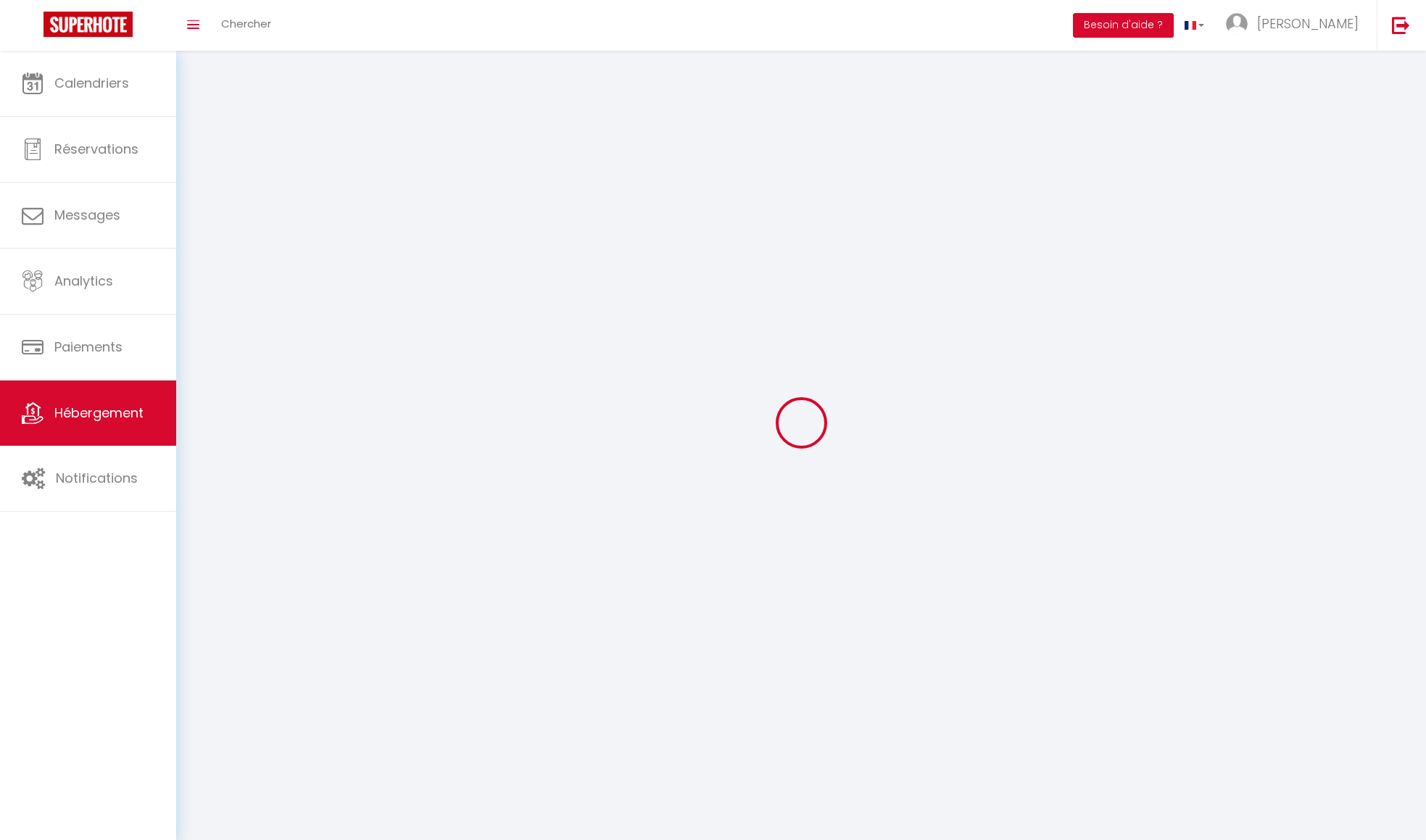
checkbox input "false"
select select
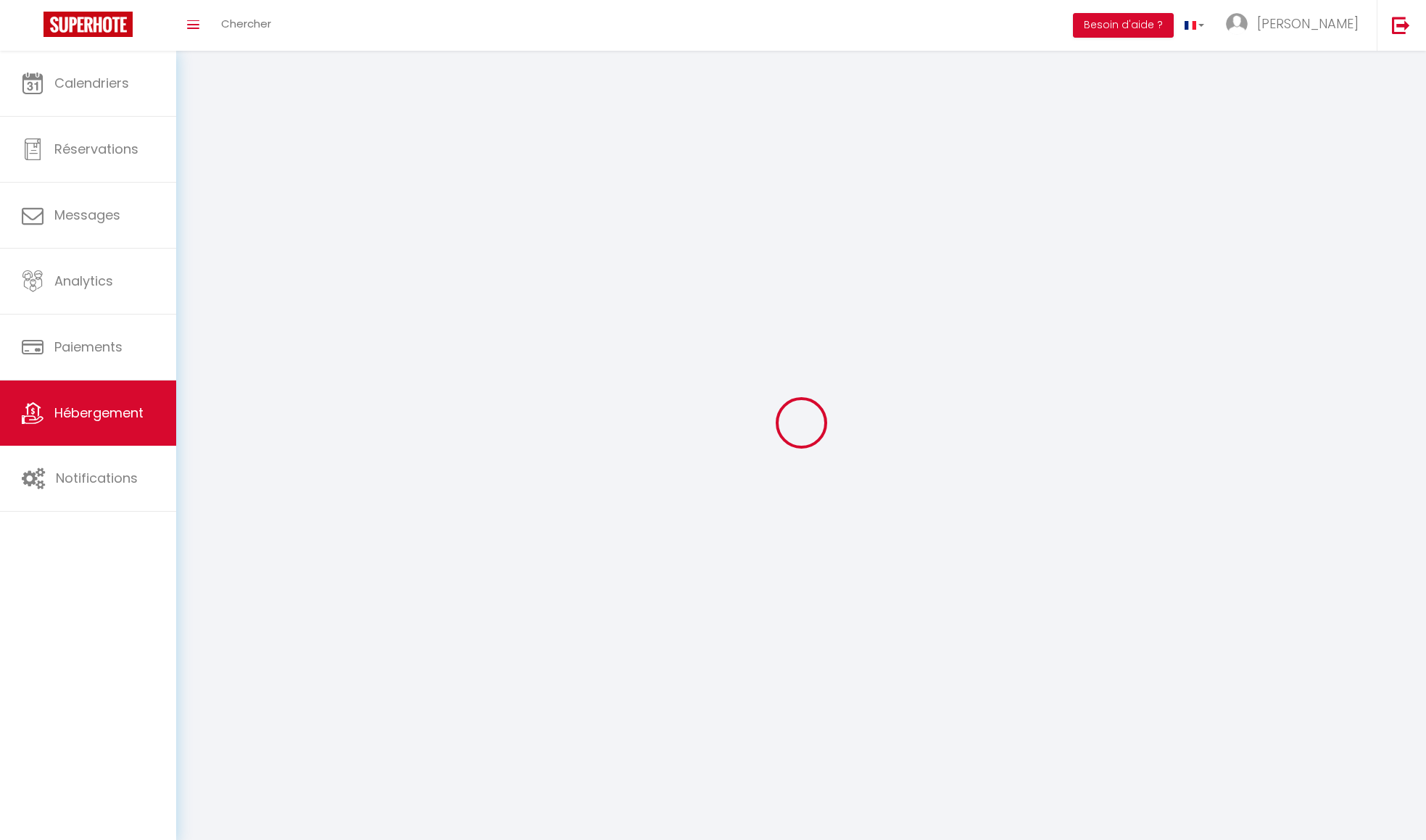
select select
checkbox input "false"
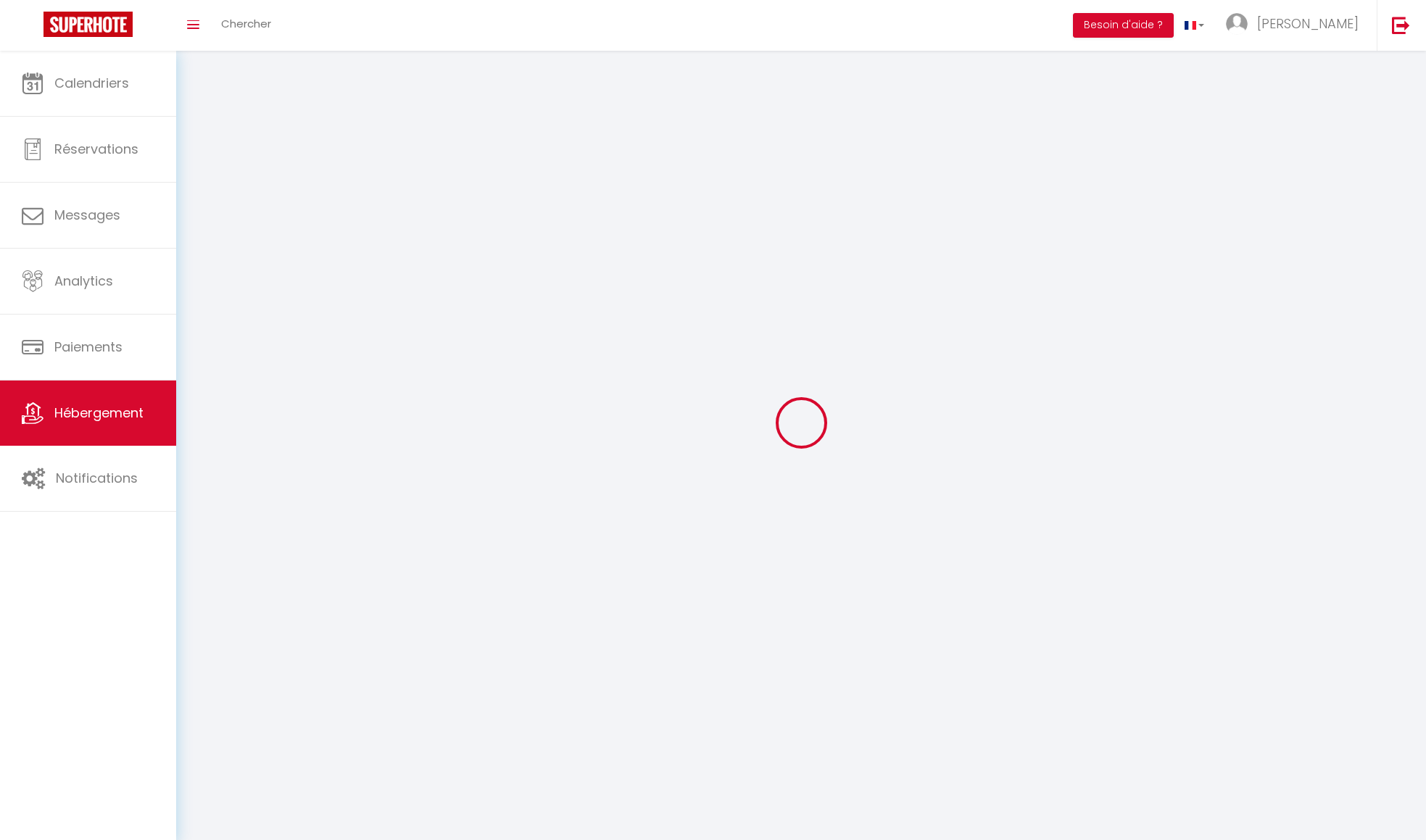
checkbox input "false"
select select
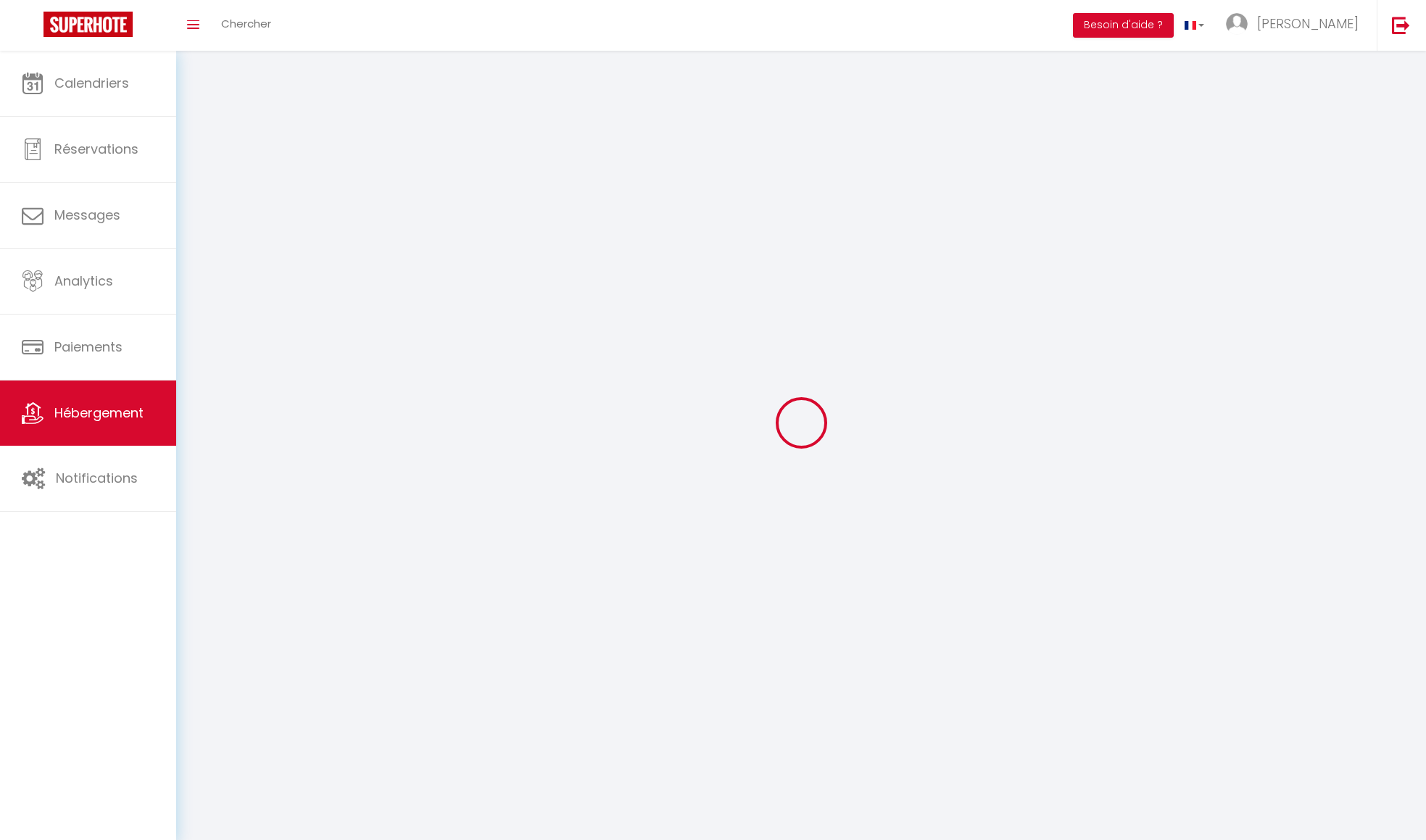
select select
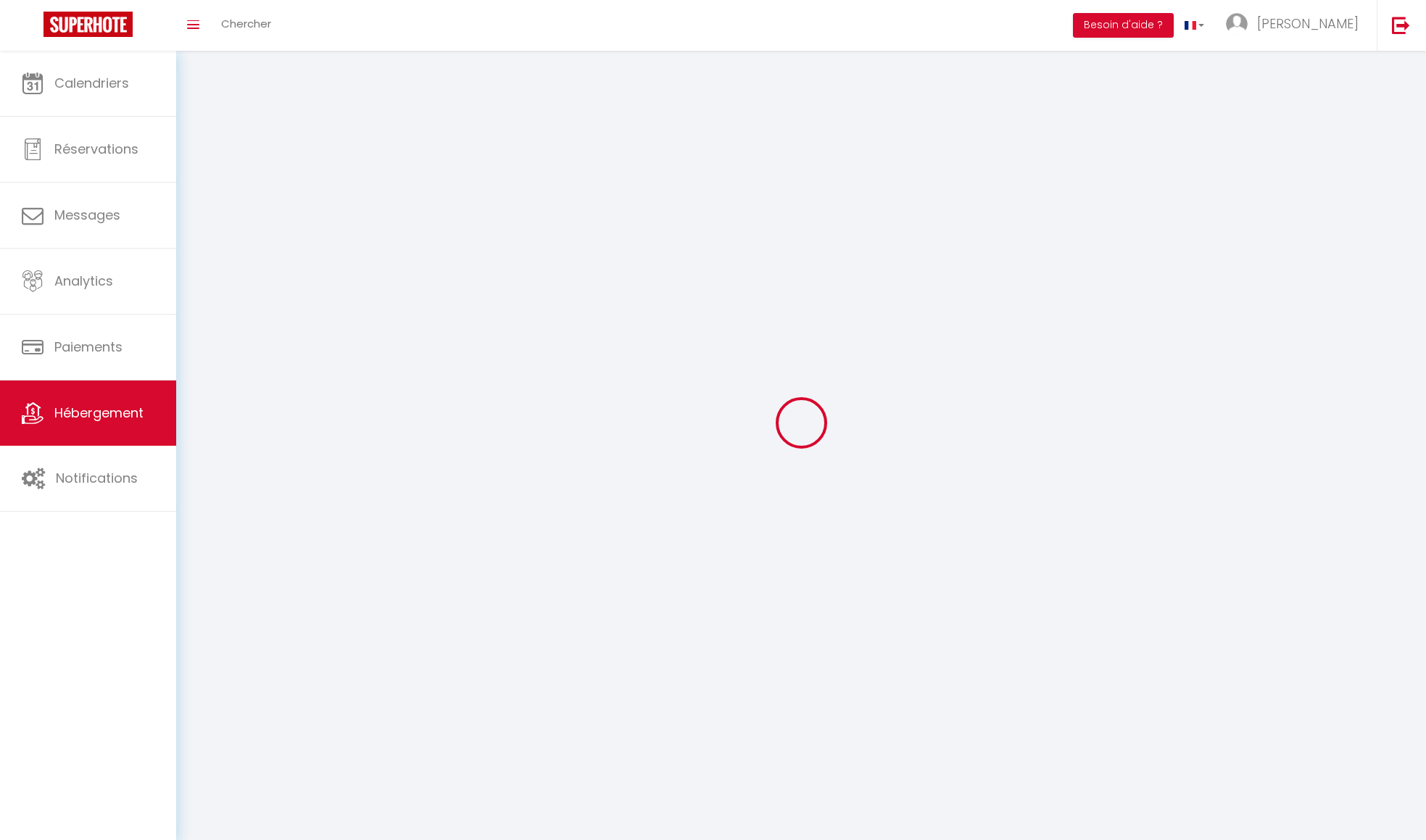
select select
checkbox input "false"
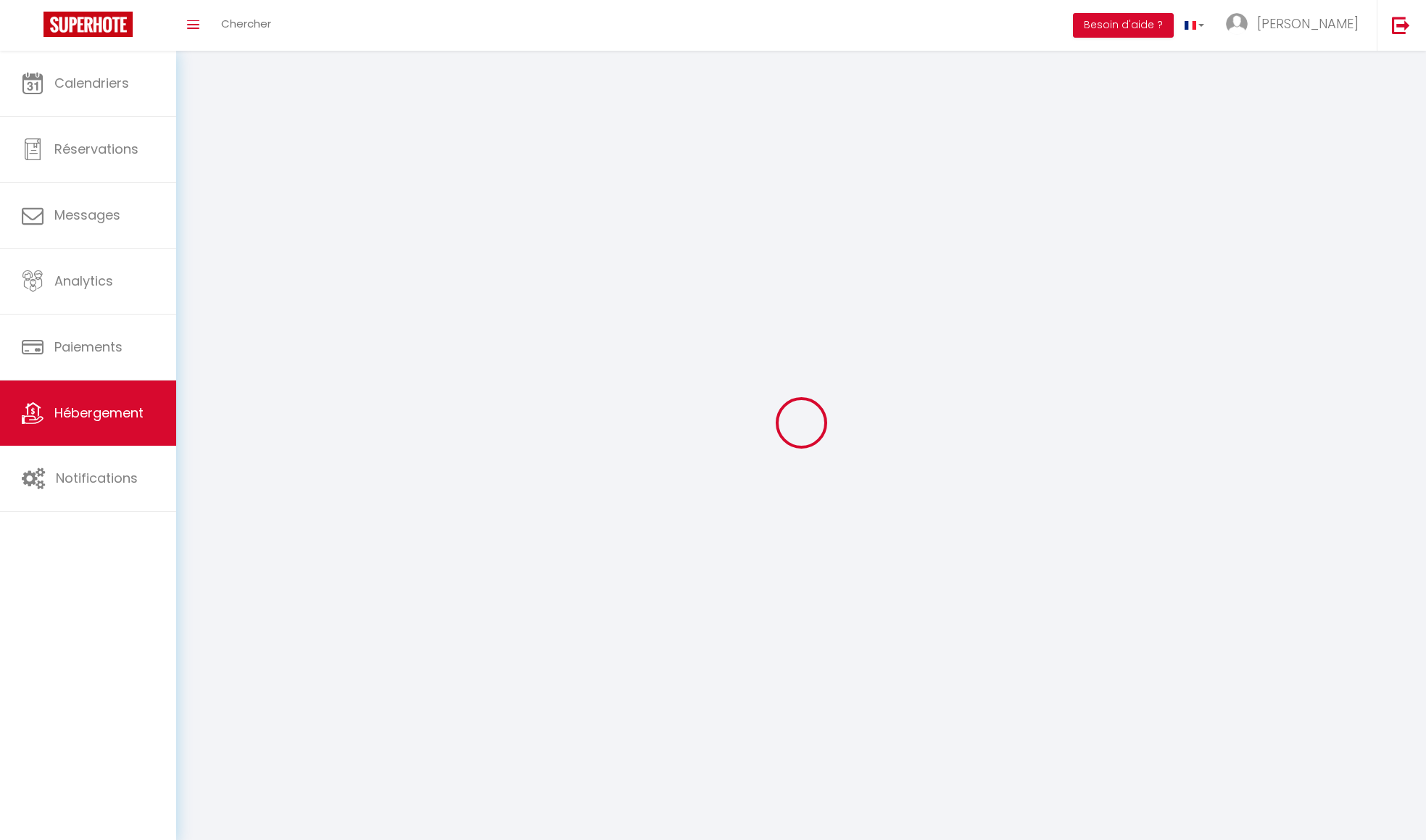
select select
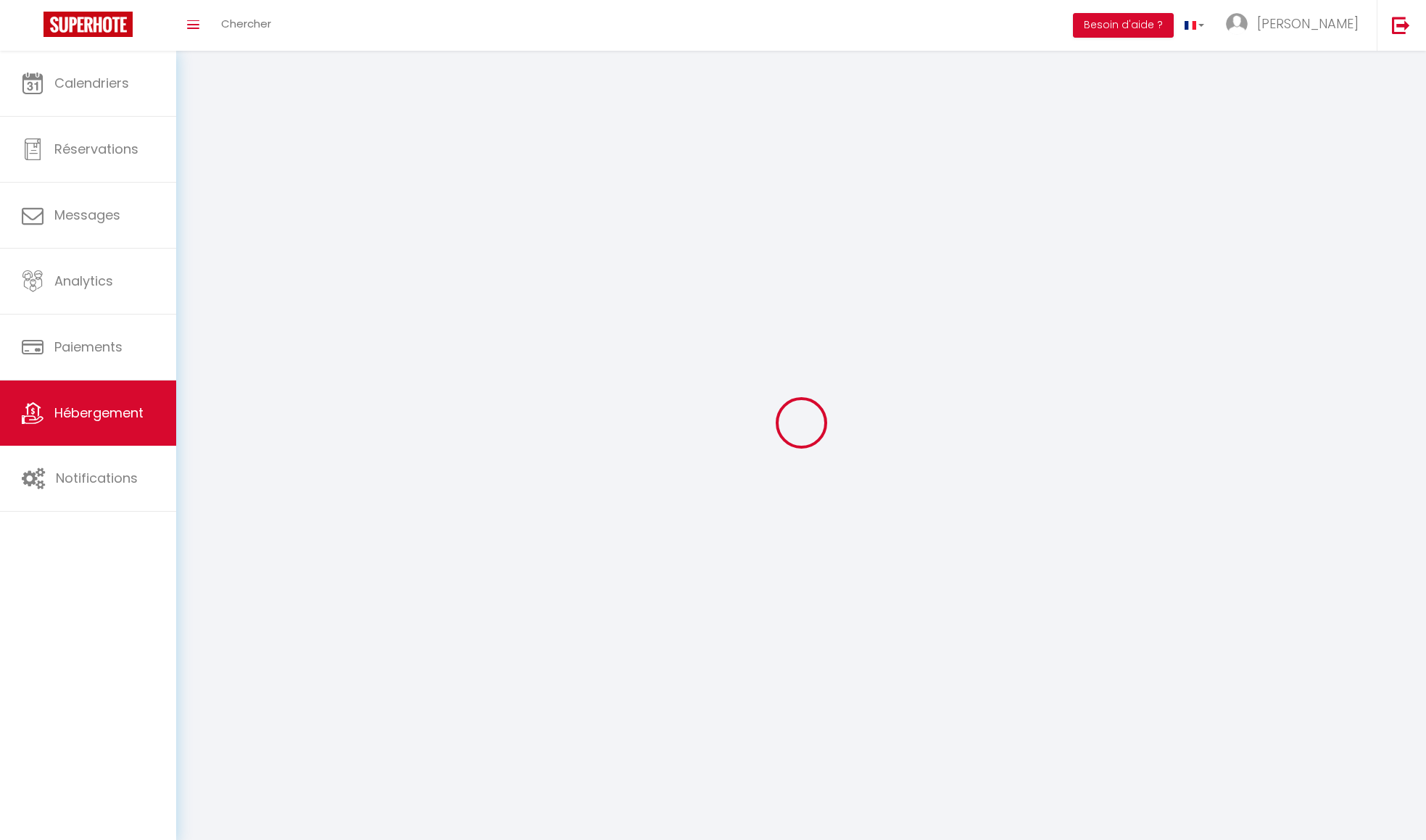
select select
checkbox input "false"
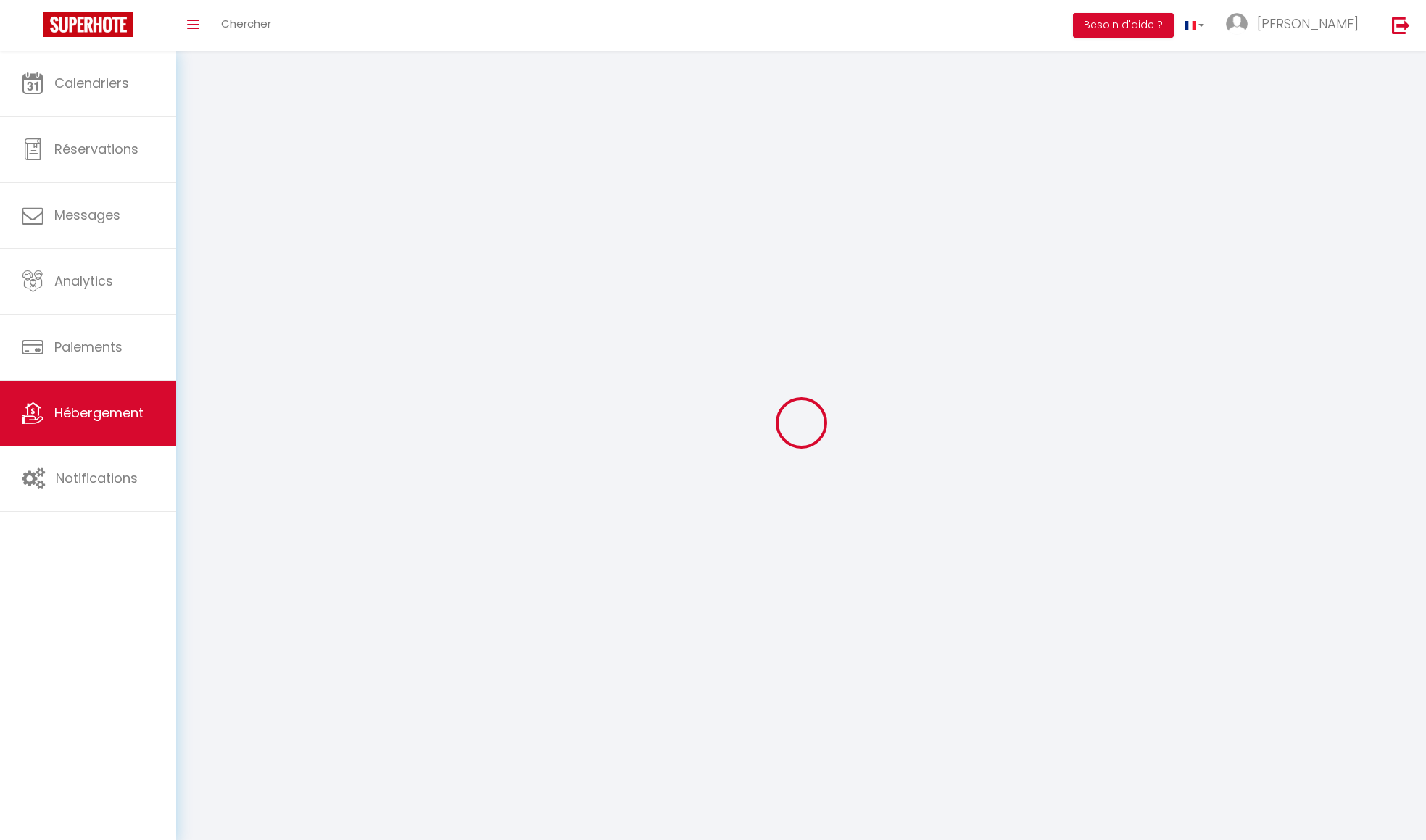
checkbox input "false"
select select
select select "1"
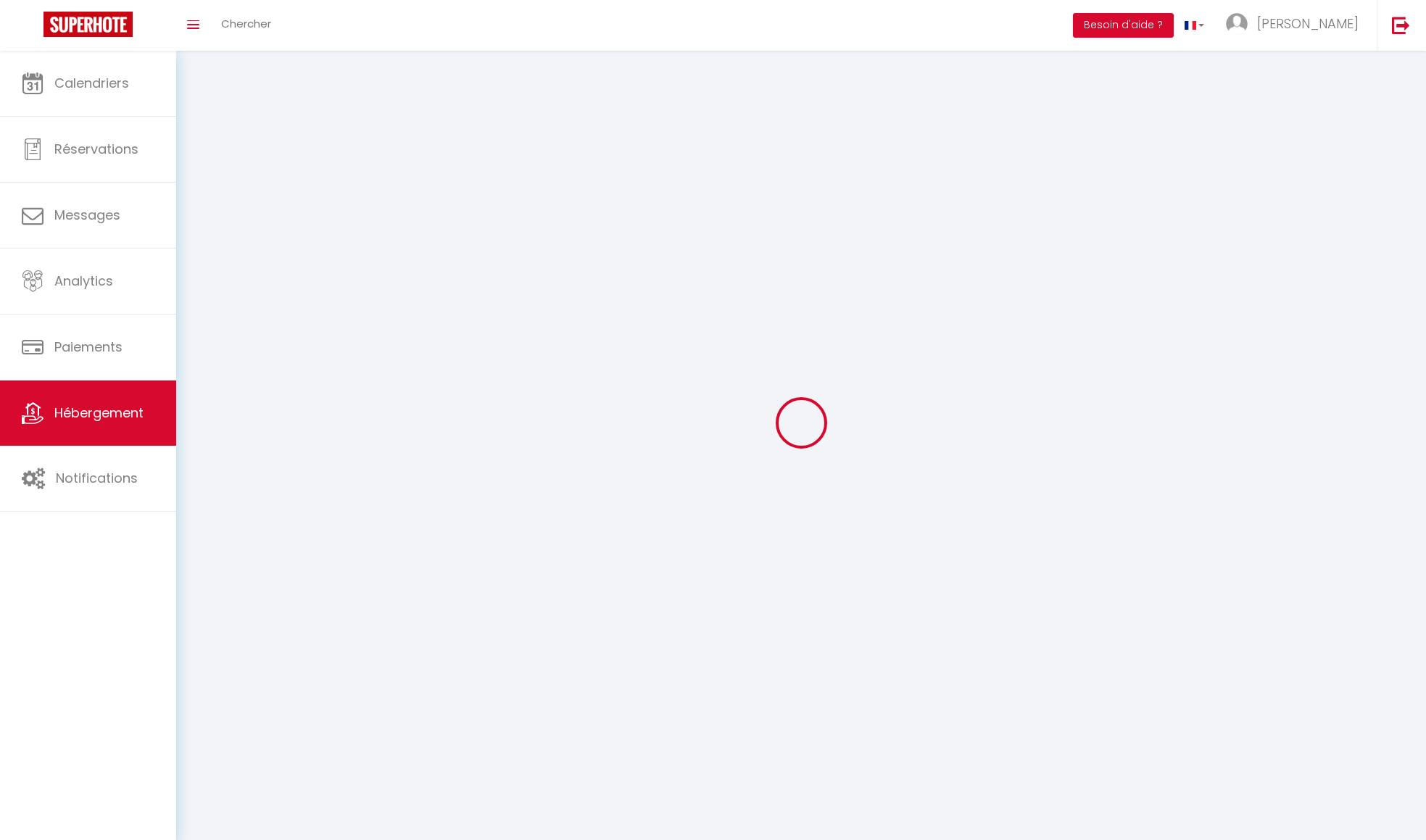
select select "28"
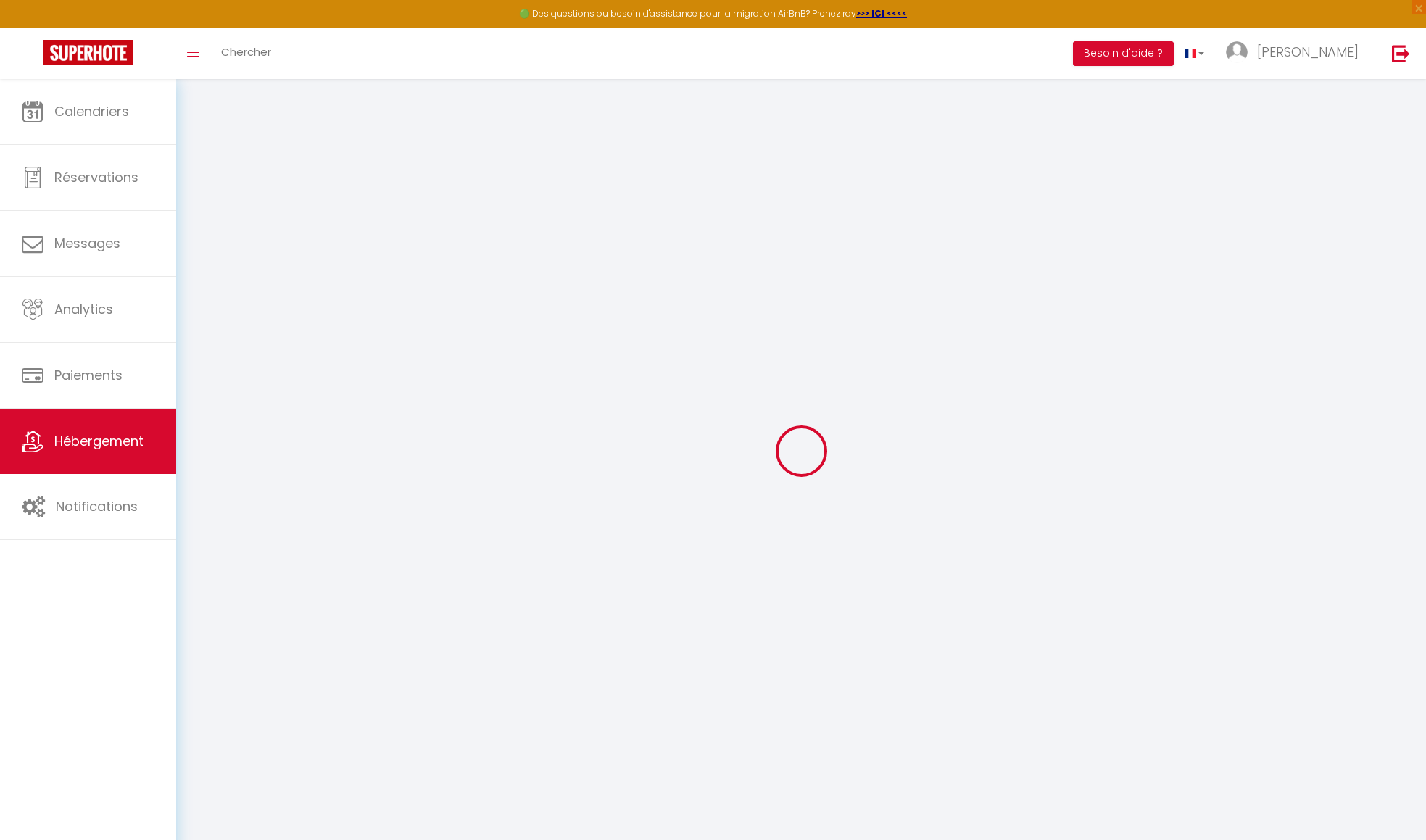
select select
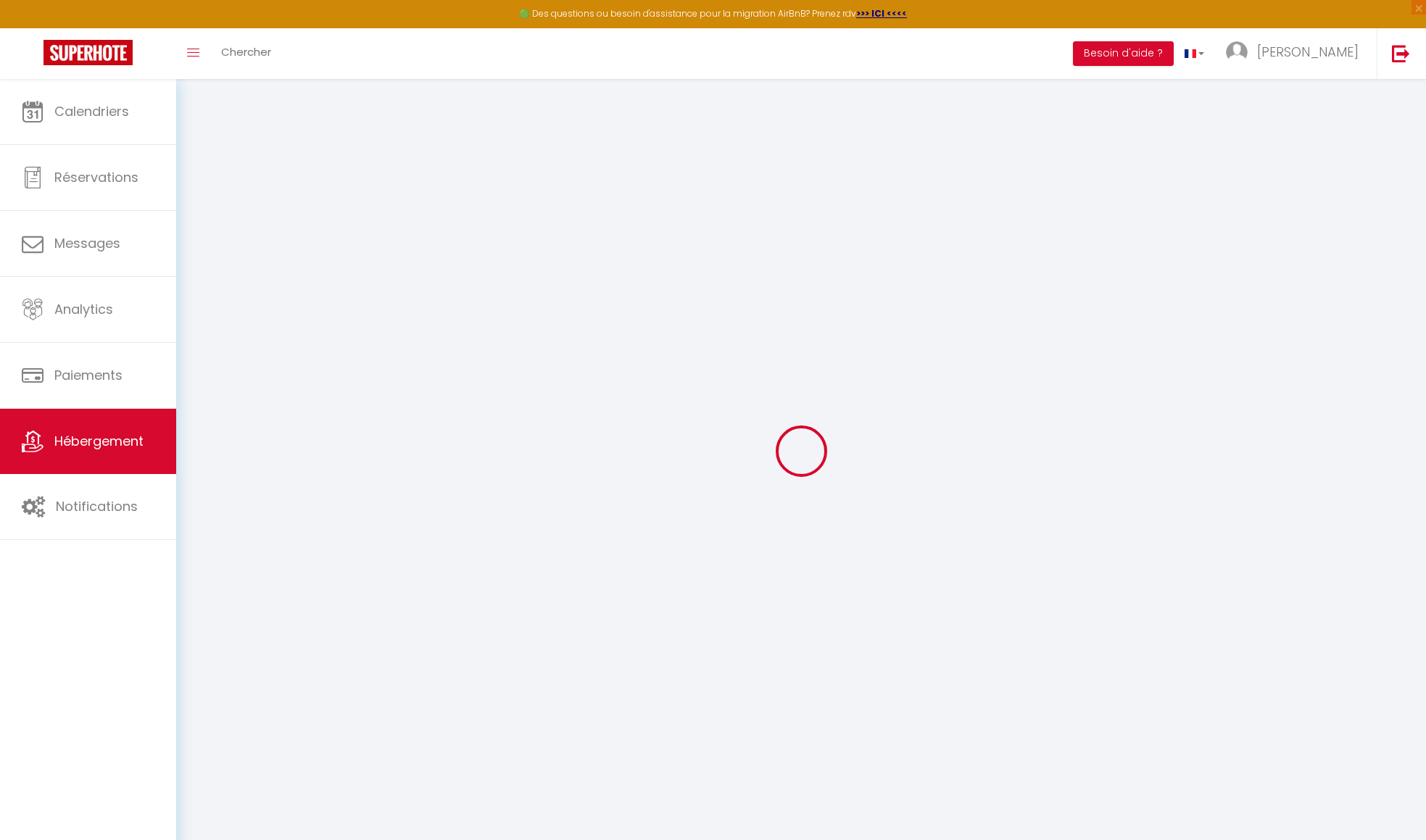
select select
checkbox input "false"
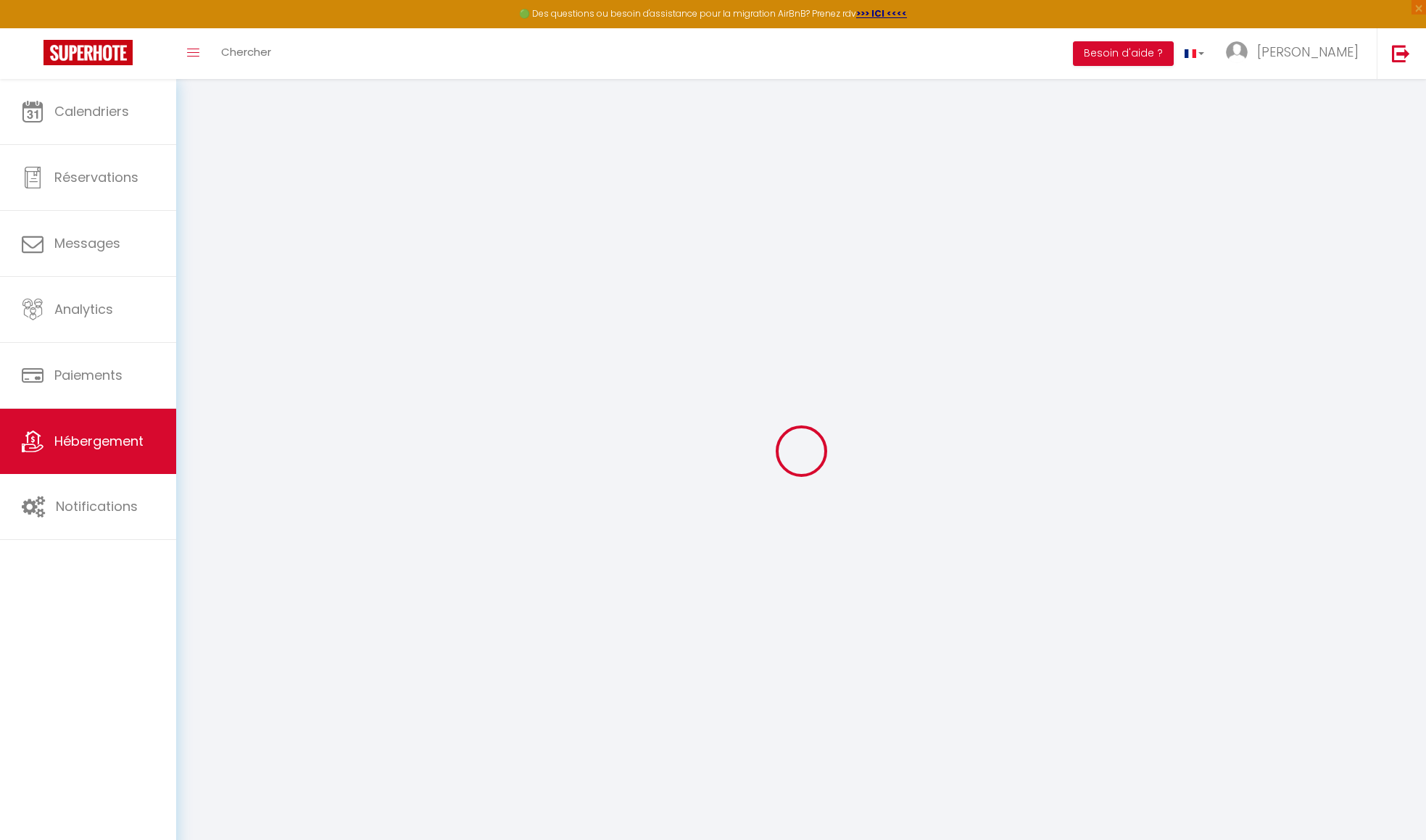
select select
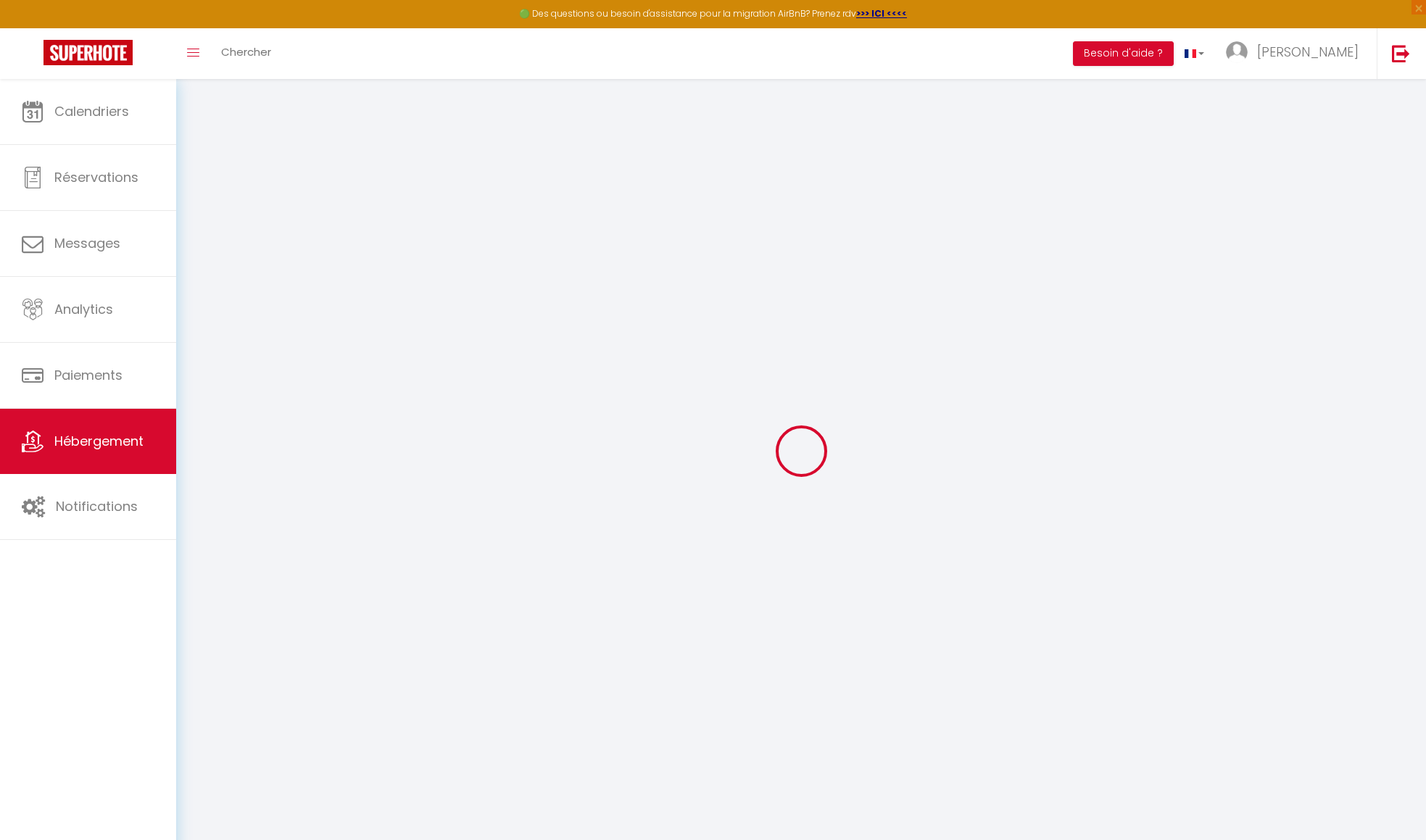
select select
checkbox input "false"
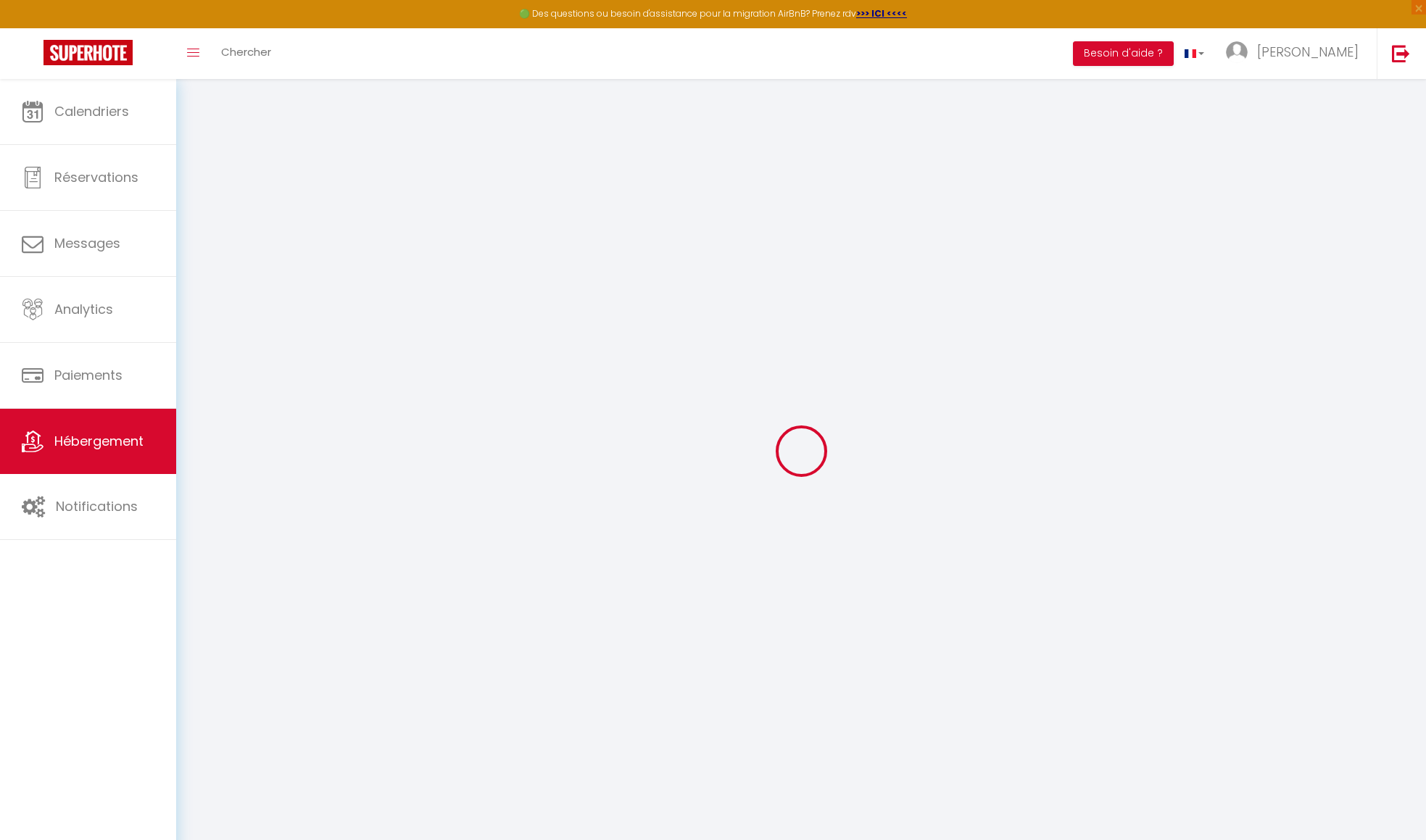
checkbox input "false"
select select
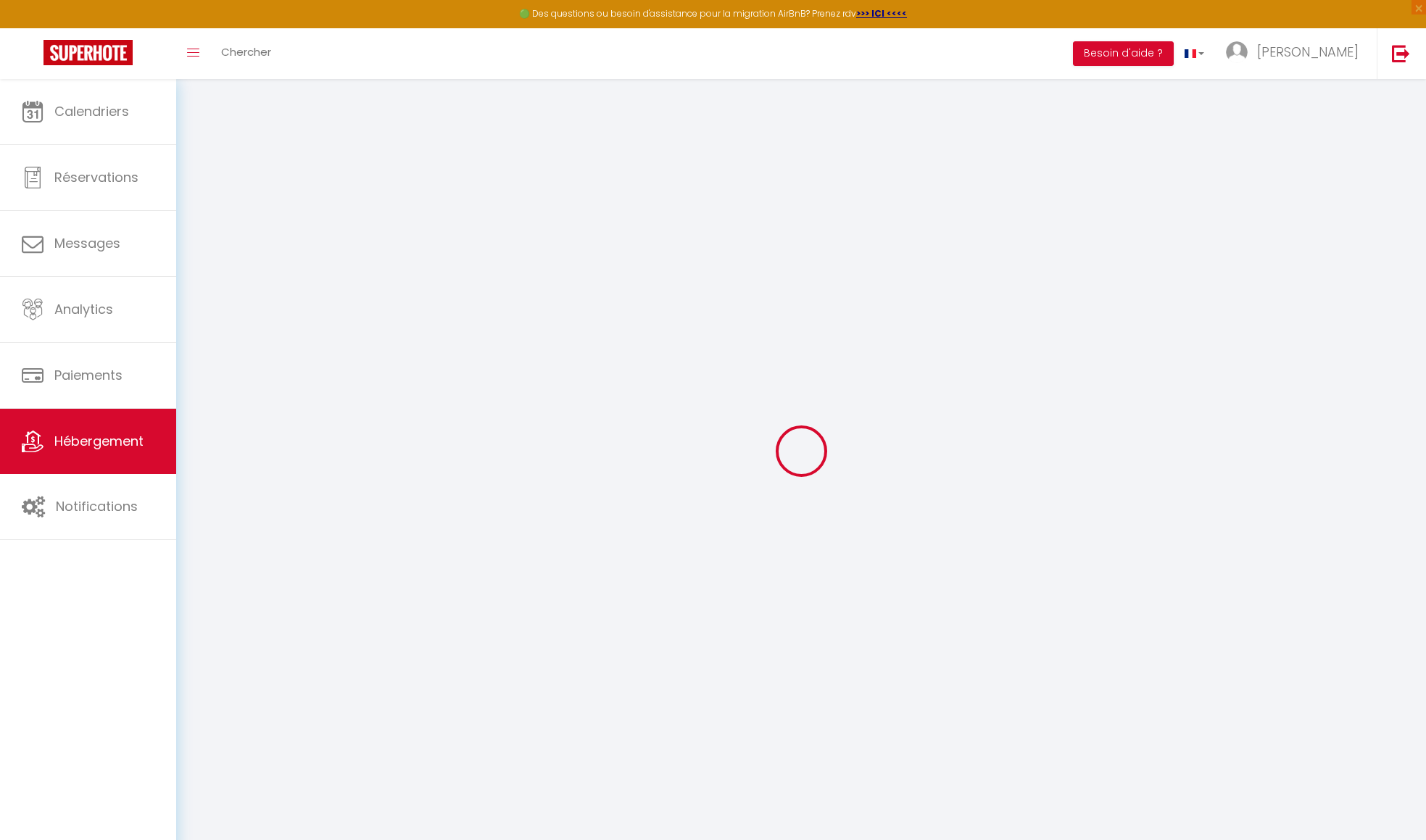
select select
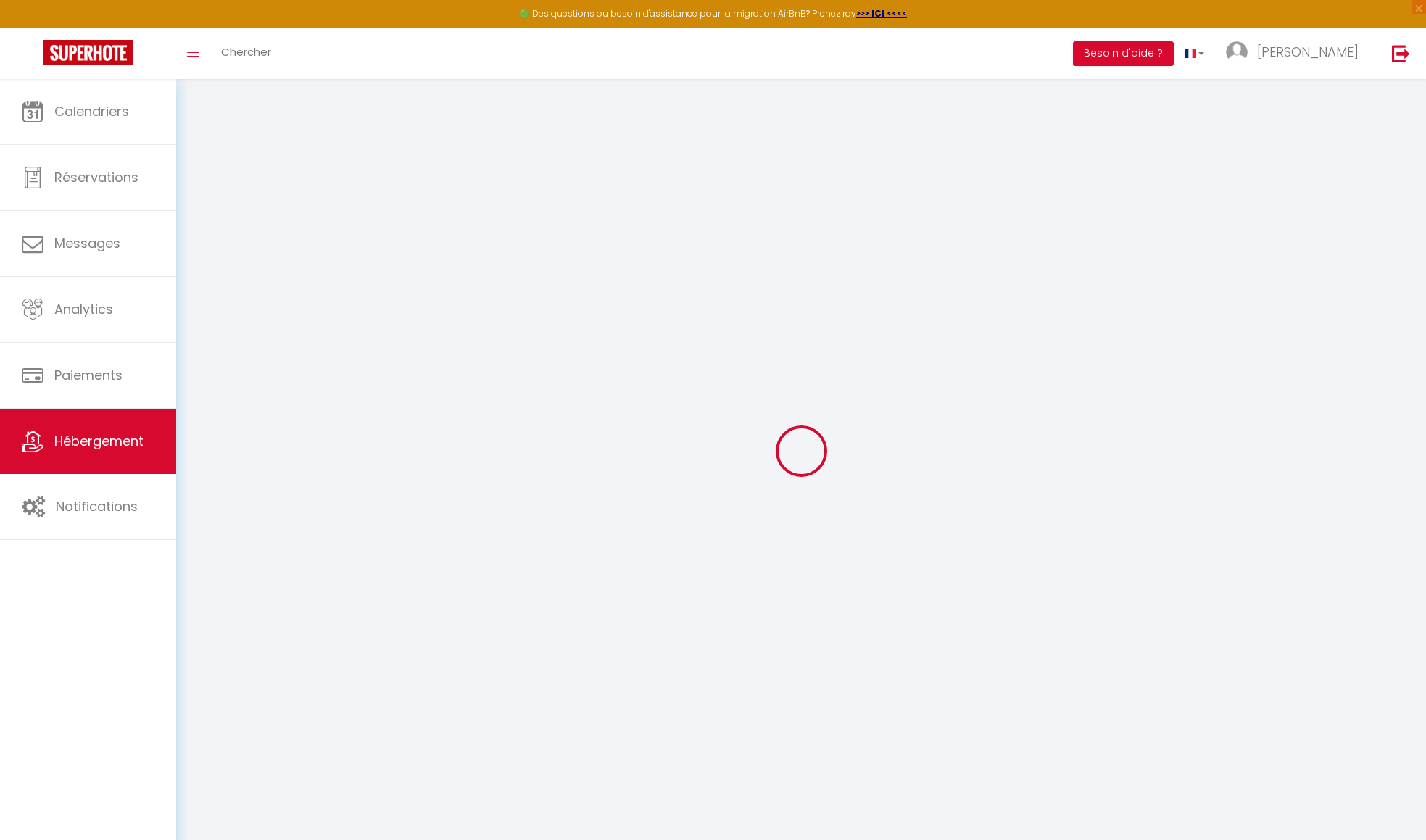
checkbox input "false"
select select
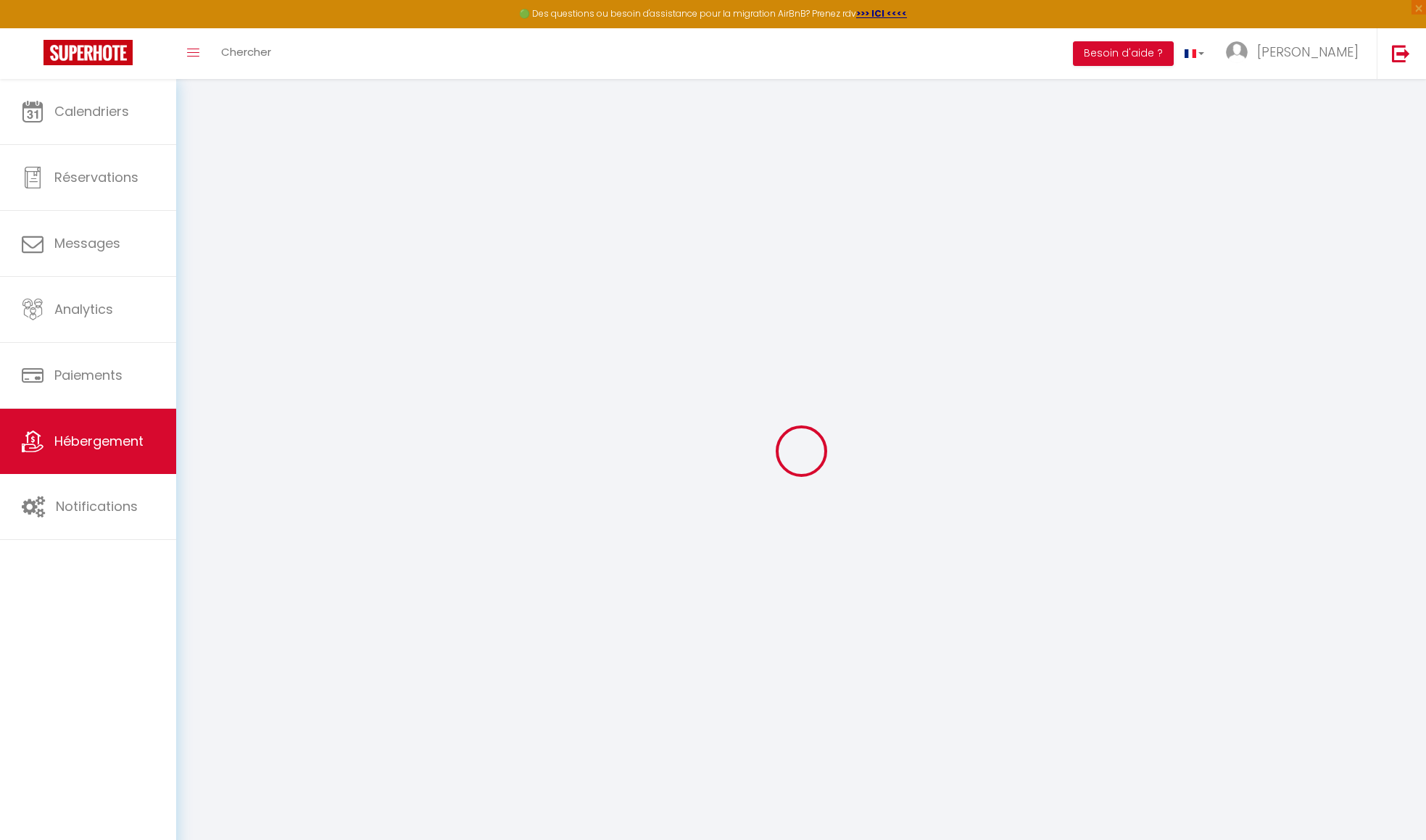
select select
type input "ESCALE · L'Escale de [GEOGRAPHIC_DATA], [GEOGRAPHIC_DATA] et [GEOGRAPHIC_DATA]"
select select "houses"
select select "2"
type input "50"
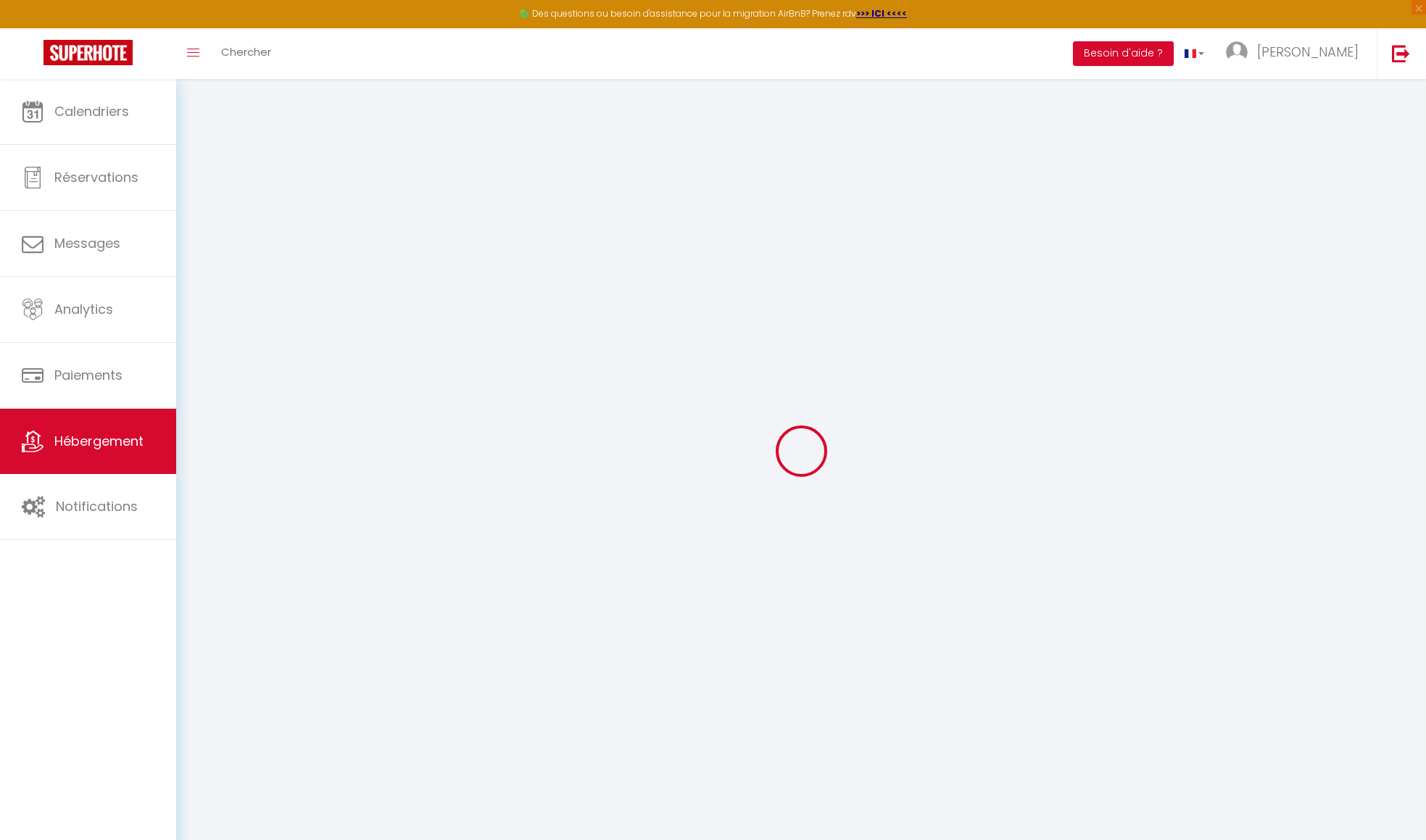
type input "8"
type input "16"
type input "0"
select select
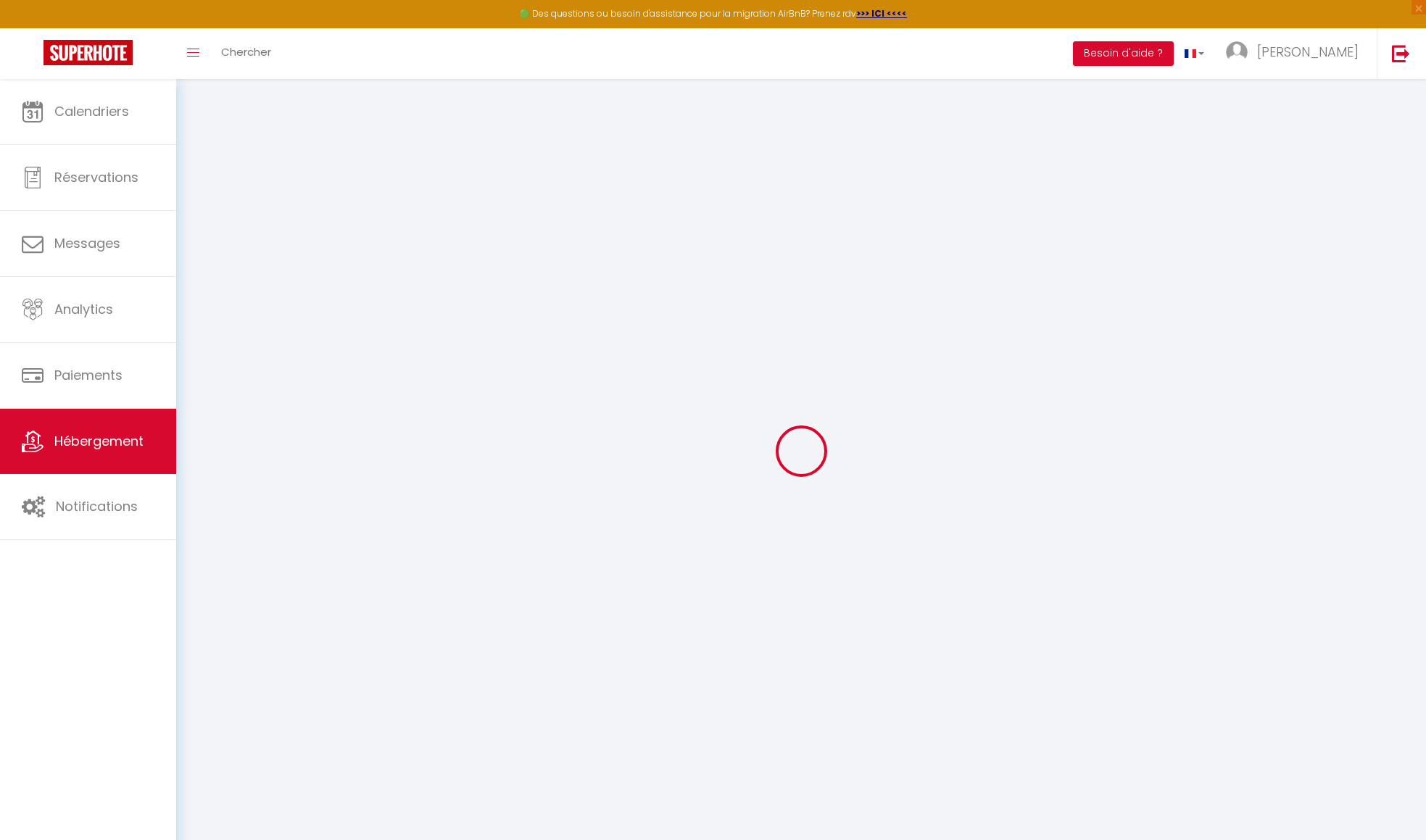
select select
type input "[STREET_ADDRESS]"
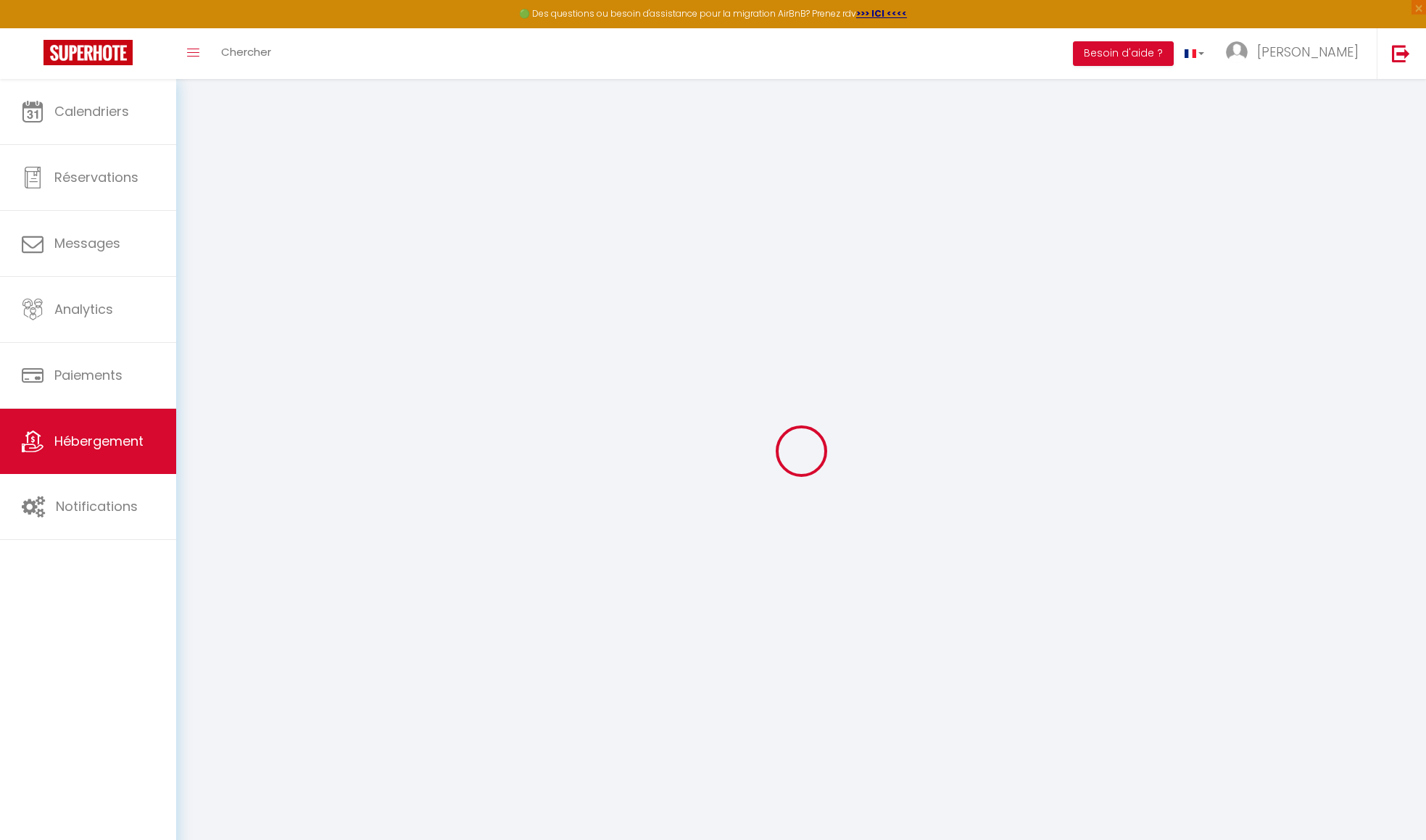
type input "78130"
type input "Les Mureaux"
type input "[EMAIL_ADDRESS][DOMAIN_NAME]"
select select
checkbox input "false"
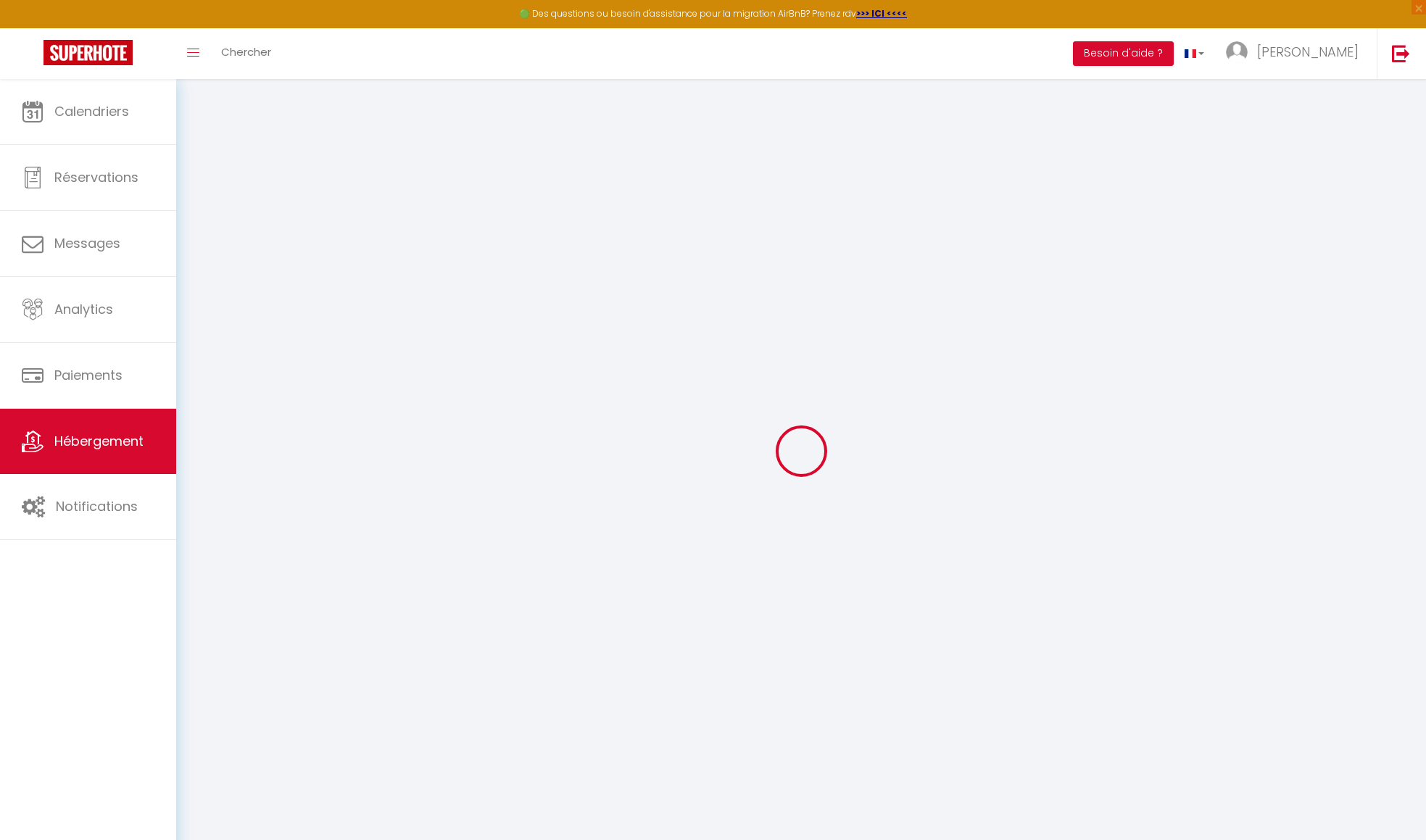
checkbox input "false"
radio input "true"
type input "0"
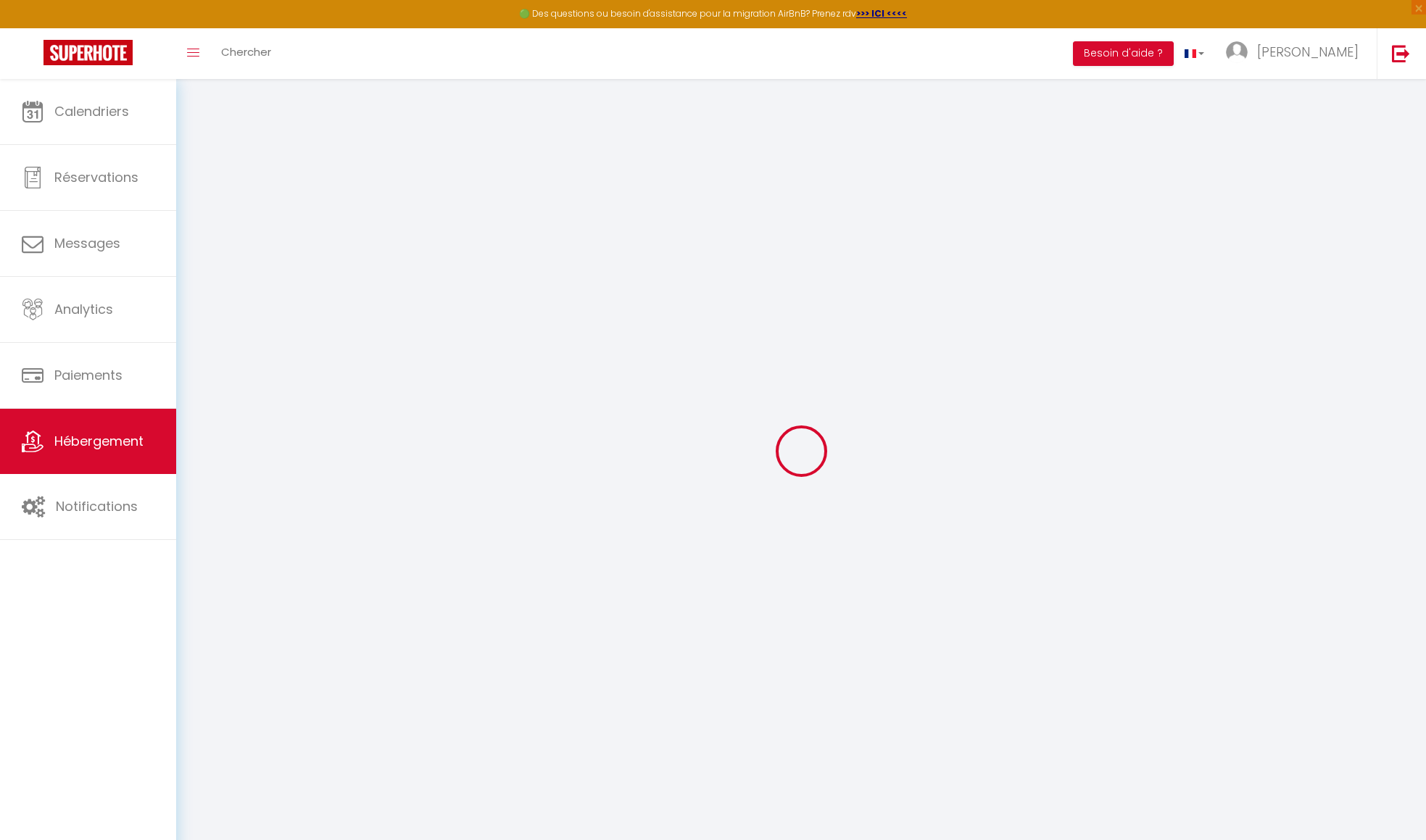
type input "0"
select select
checkbox input "false"
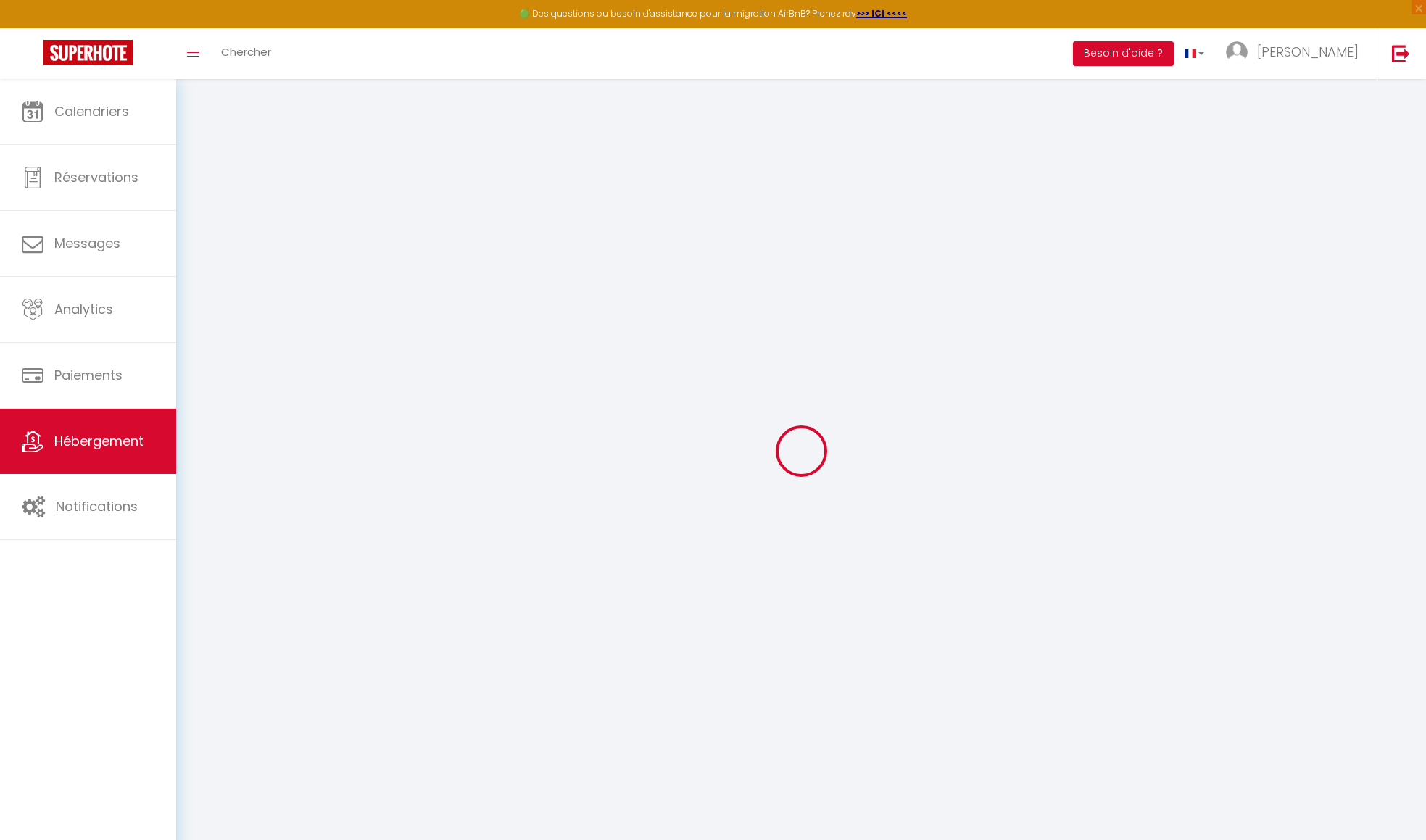
checkbox input "false"
select select
checkbox input "false"
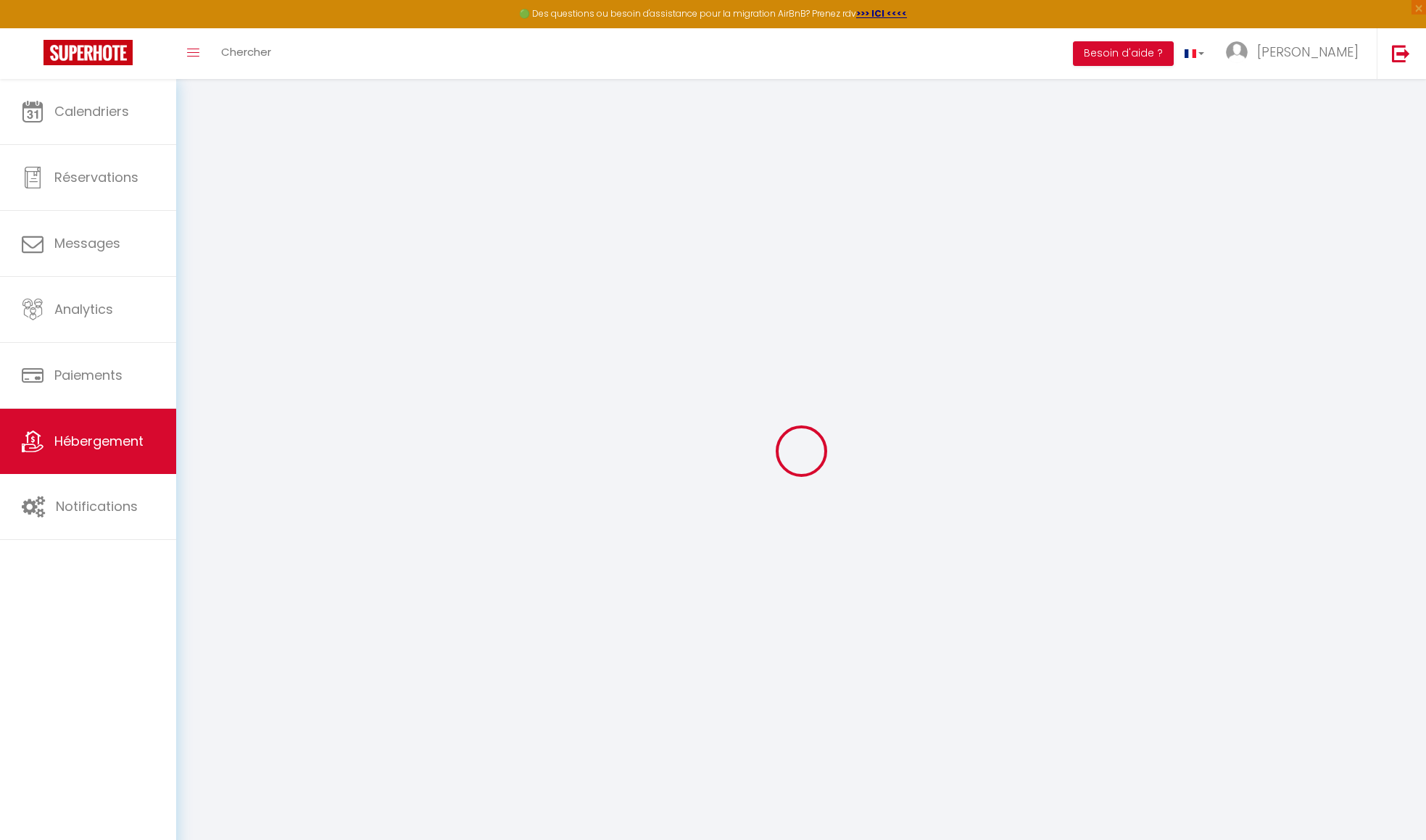
checkbox input "false"
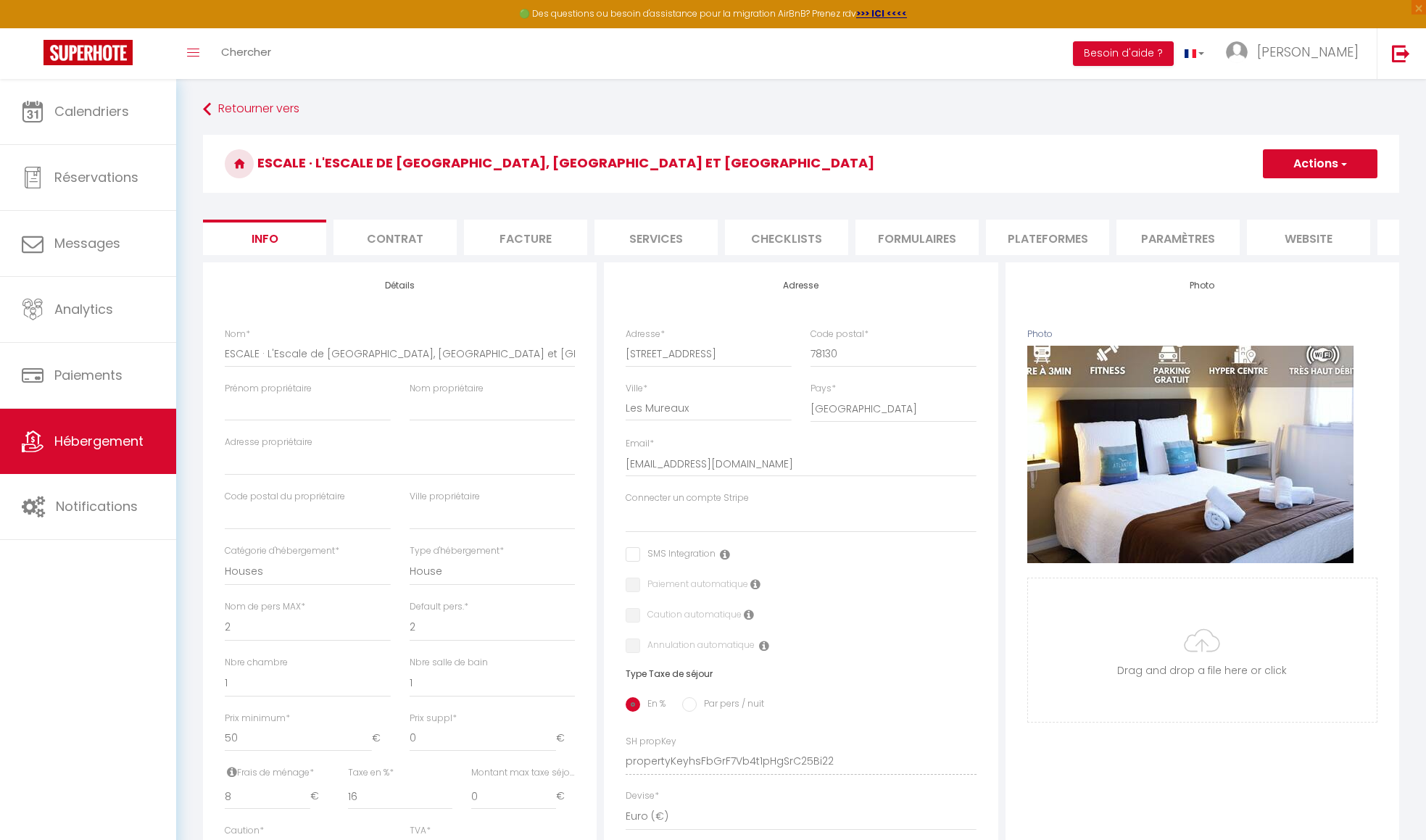
click at [857, 243] on li "website" at bounding box center [1308, 237] width 123 height 35
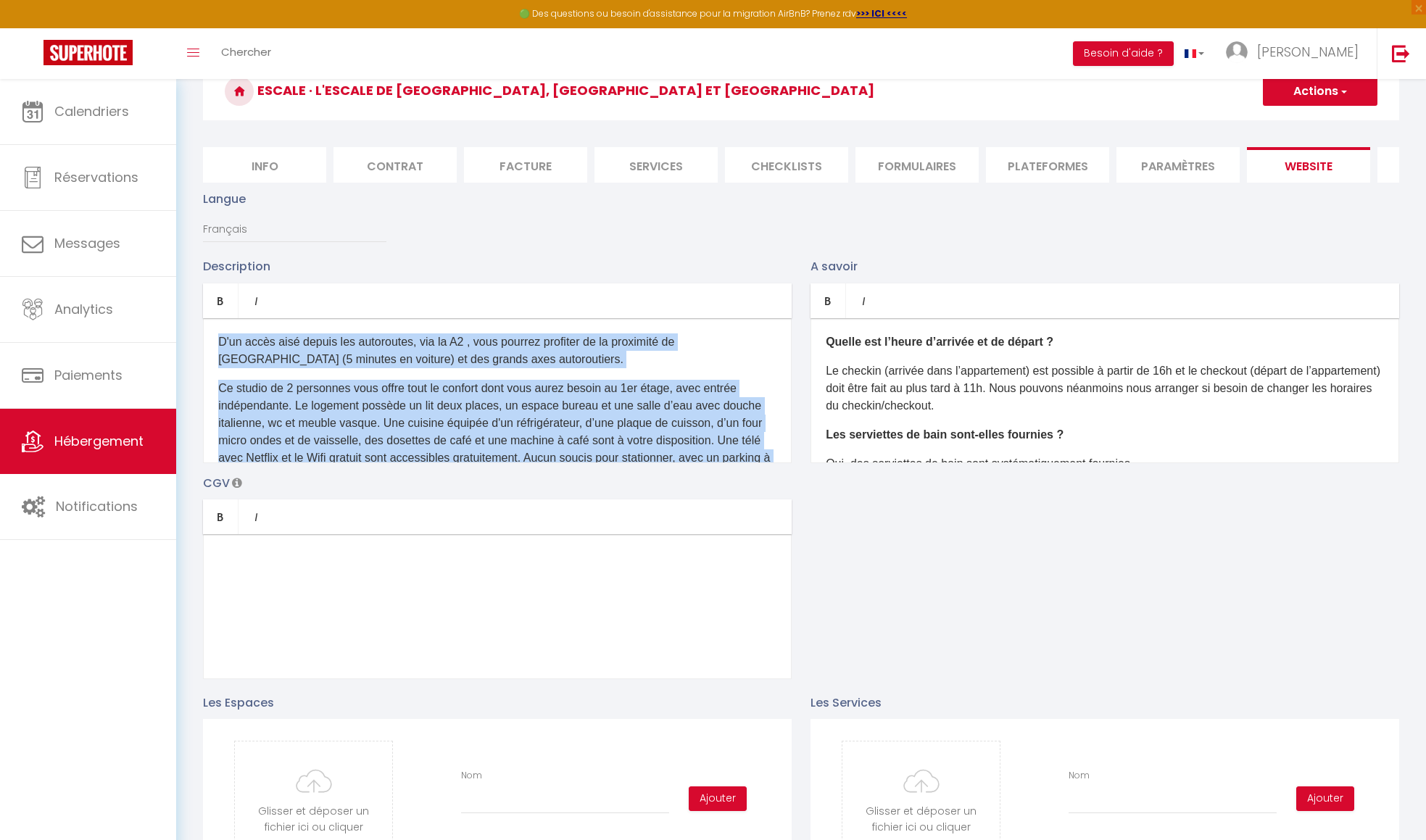
drag, startPoint x: 291, startPoint y: 442, endPoint x: 206, endPoint y: 291, distance: 173.3
click at [206, 291] on div "Description Bold Italic Rich text editor D'un accès aisé depuis les autoroutes,…" at bounding box center [497, 360] width 589 height 205
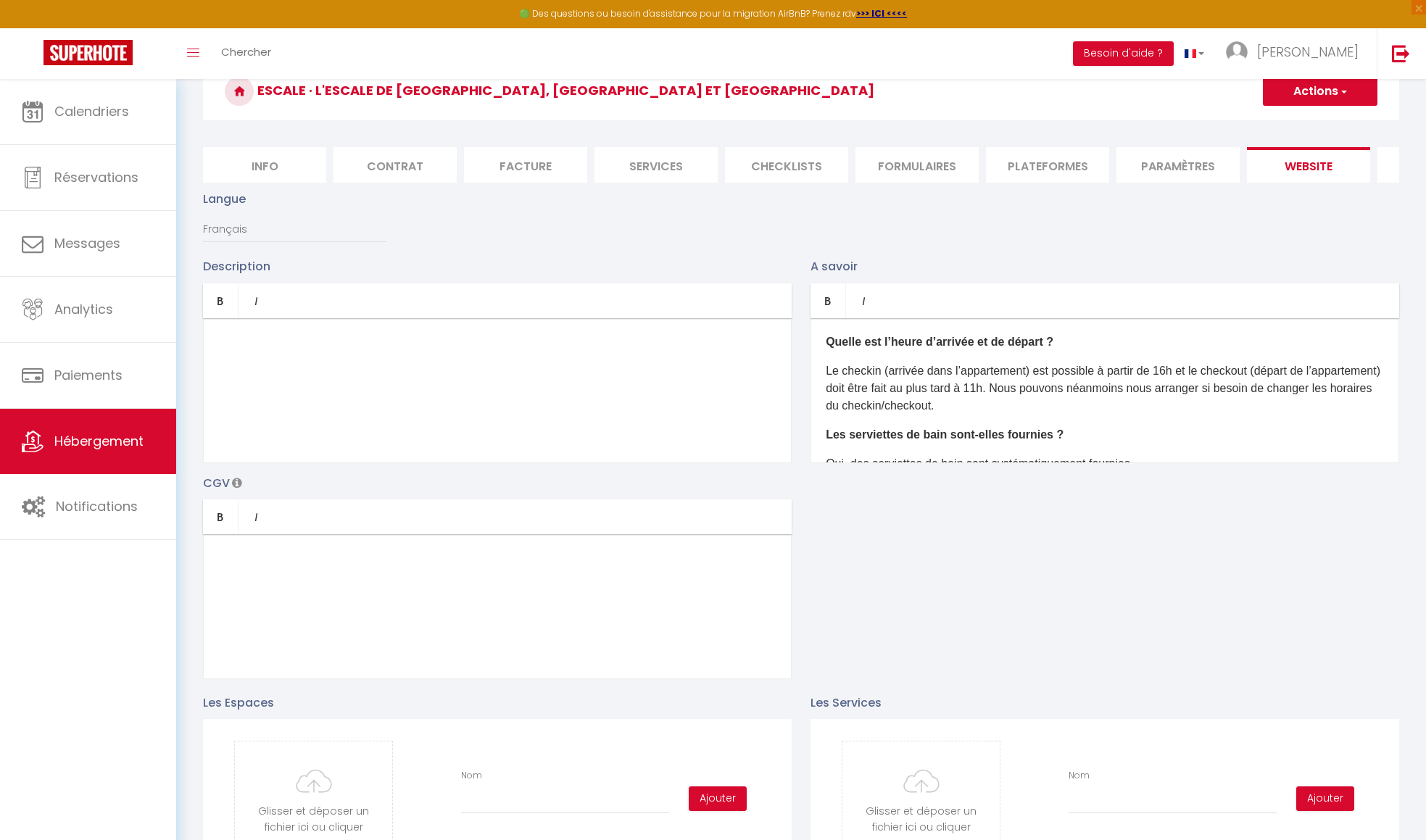
click at [511, 349] on p "​" at bounding box center [497, 342] width 558 height 18
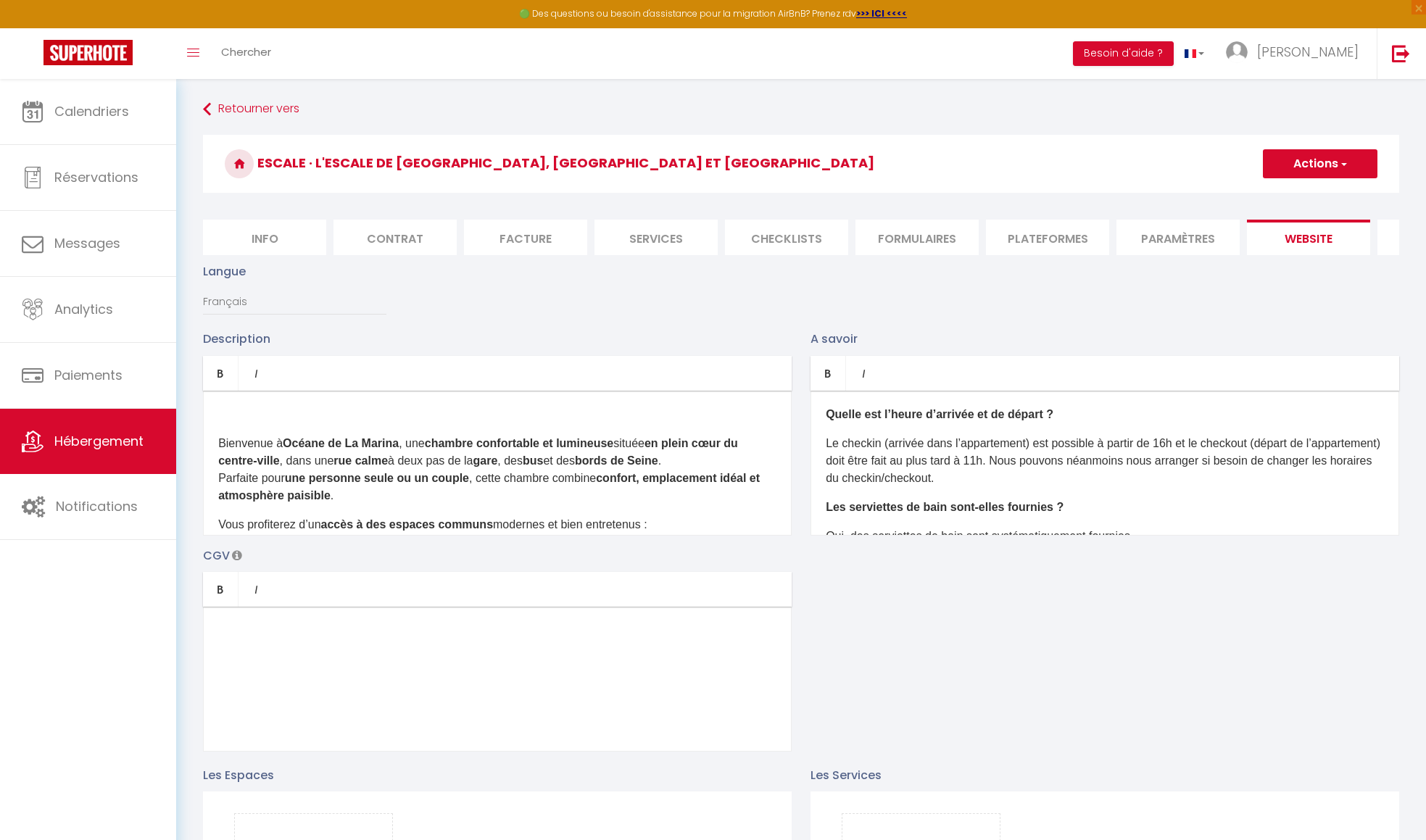
click at [630, 418] on p "​" at bounding box center [497, 414] width 558 height 18
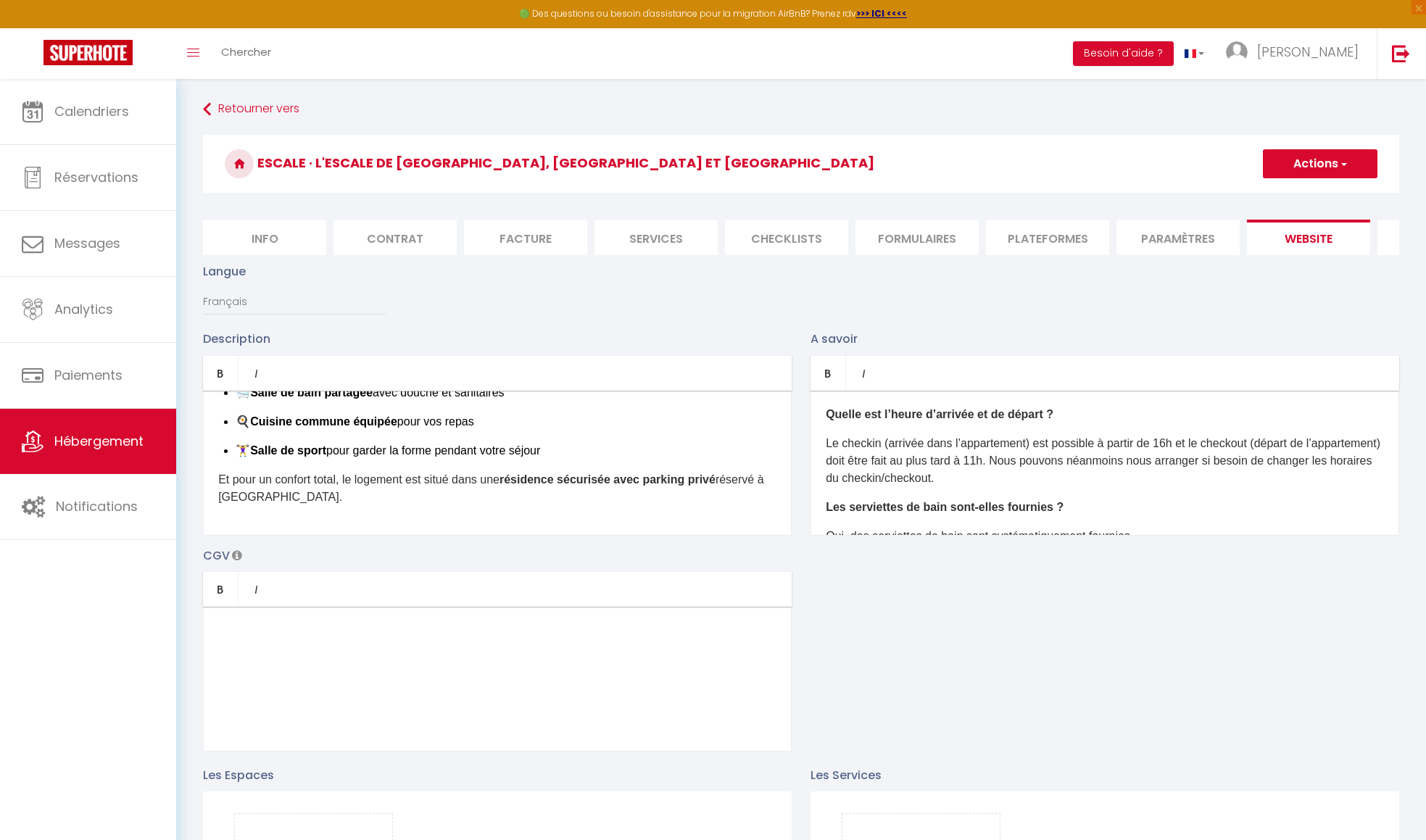
click at [857, 454] on p "Le checkin (arrivée dans l’appartement) est possible à partir de 16h et le chec…" at bounding box center [1105, 461] width 558 height 52
click at [857, 470] on p "Le checkin (arrivée dans l’appartement) est possible à partir de 15h et le chec…" at bounding box center [1105, 461] width 558 height 52
drag, startPoint x: 1080, startPoint y: 471, endPoint x: 1081, endPoint y: 485, distance: 14.0
click at [857, 485] on p "Le checkin (arrivée dans l’appartement) est possible à partir de 15h et le chec…" at bounding box center [1105, 461] width 558 height 52
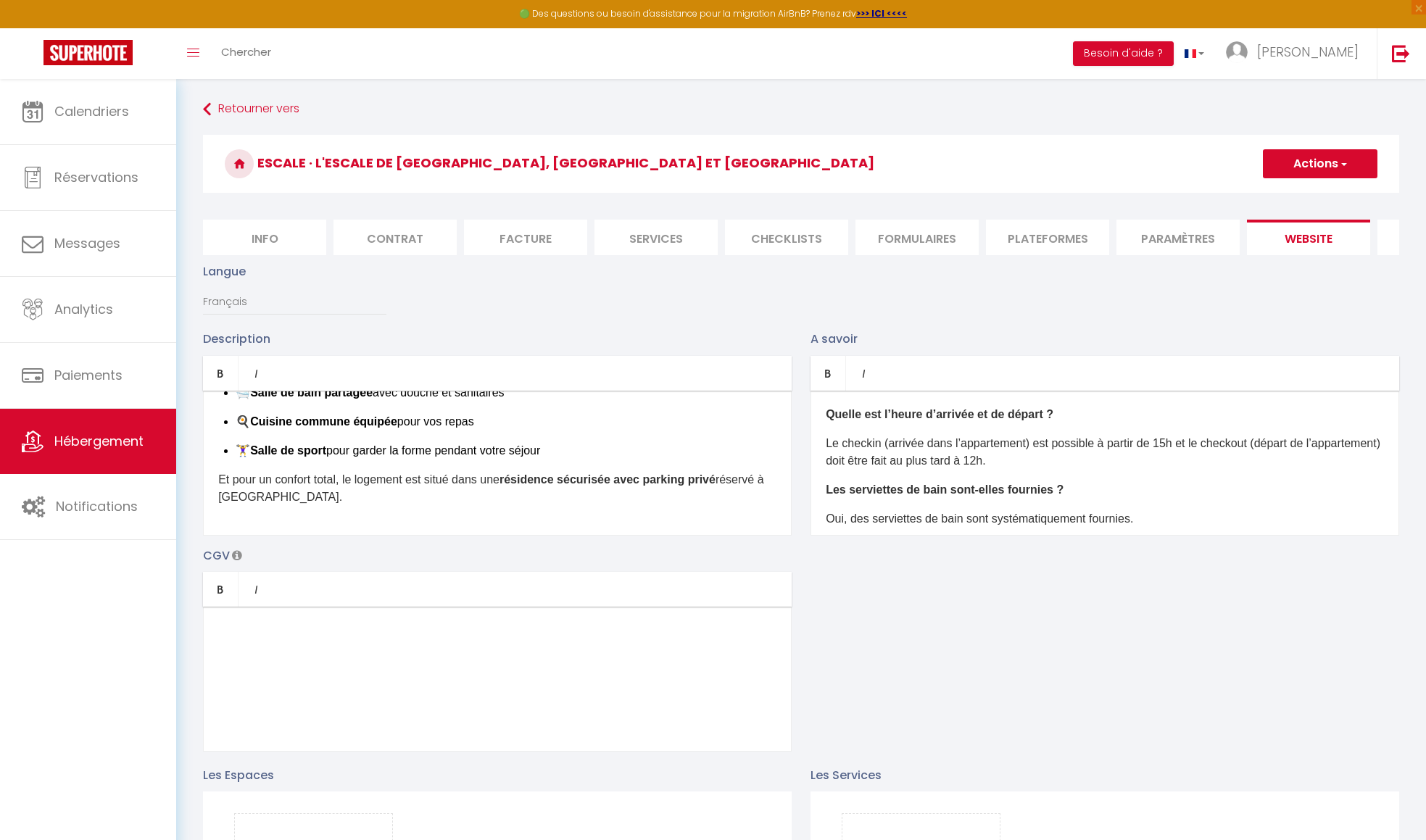
scroll to position [72, 0]
